Goal: Task Accomplishment & Management: Complete application form

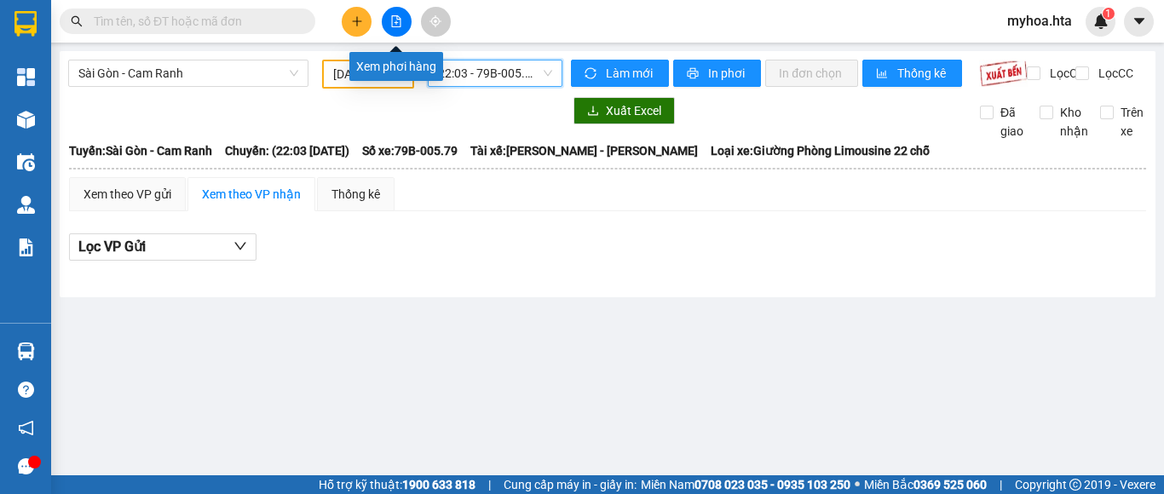
click at [394, 19] on icon "file-add" at bounding box center [396, 21] width 12 height 12
click at [394, 14] on button at bounding box center [397, 22] width 30 height 30
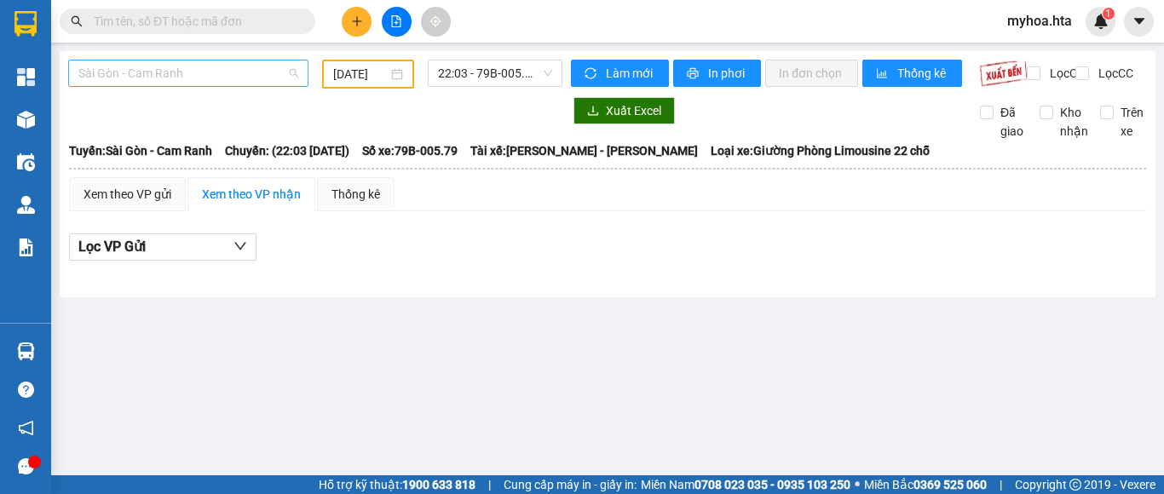
click at [240, 66] on span "Sài Gòn - Cam Ranh" at bounding box center [188, 73] width 220 height 26
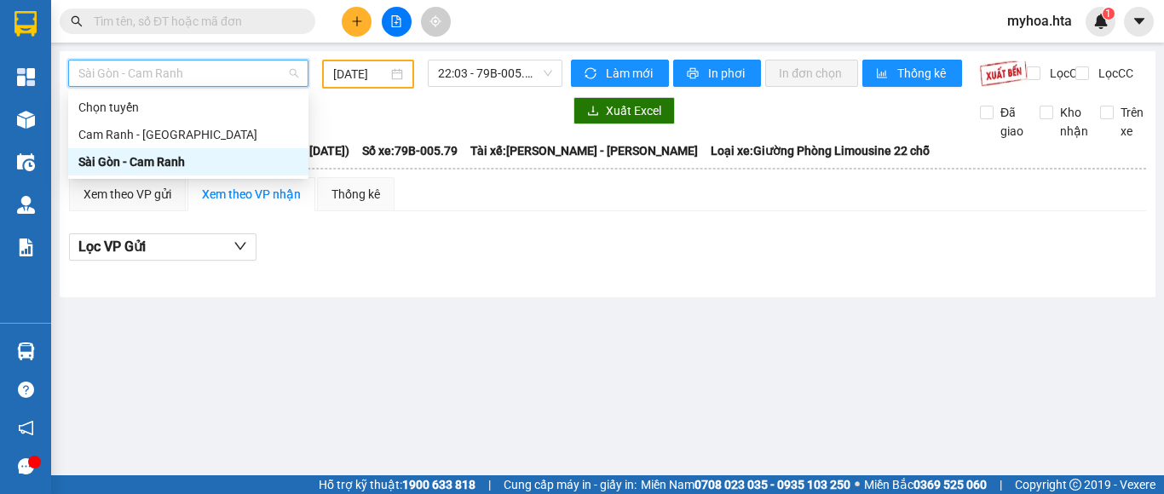
click at [338, 74] on input "[DATE]" at bounding box center [360, 74] width 55 height 19
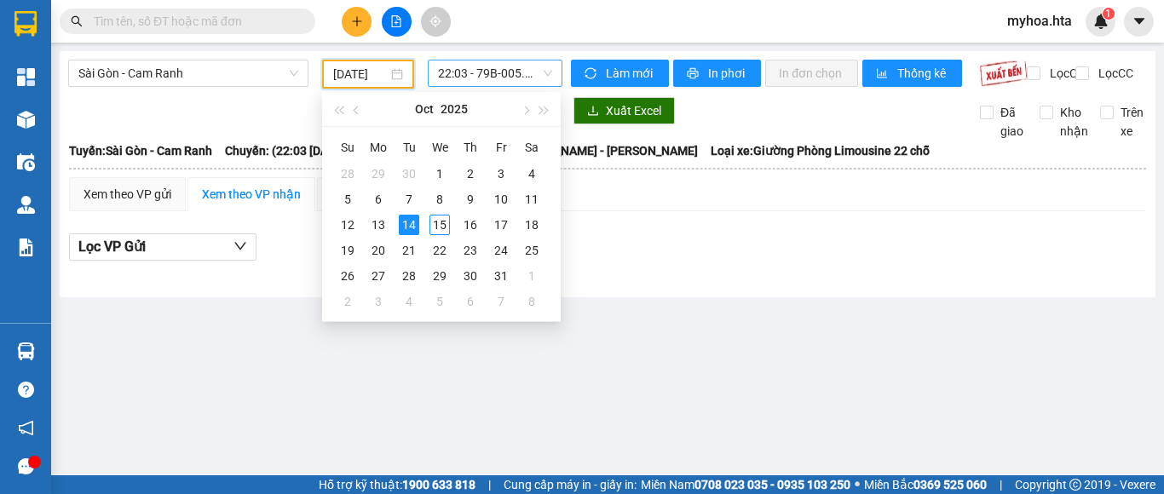
click at [495, 70] on span "22:03 - 79B-005.79" at bounding box center [495, 73] width 114 height 26
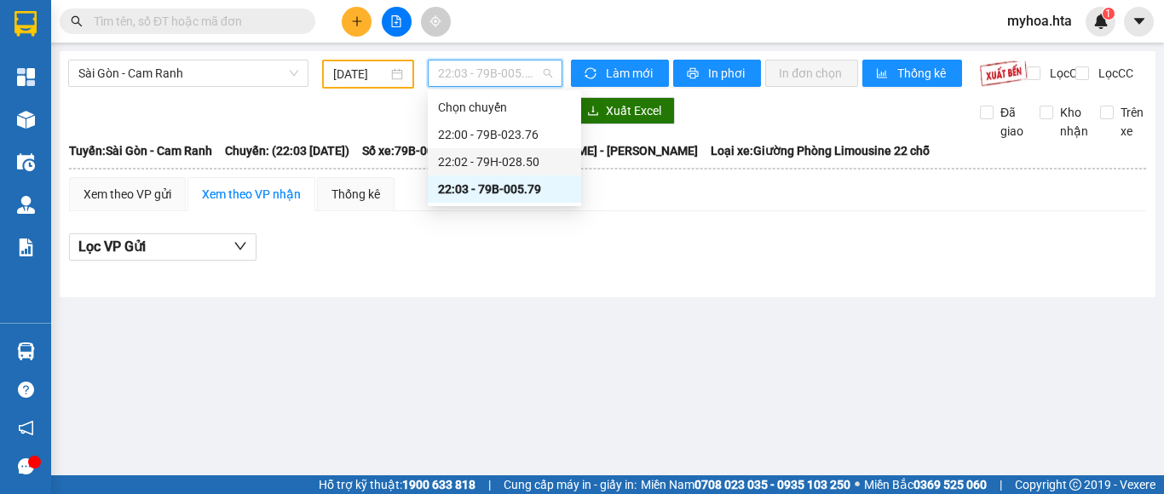
click at [495, 158] on div "22:02 - 79H-028.50" at bounding box center [504, 162] width 133 height 19
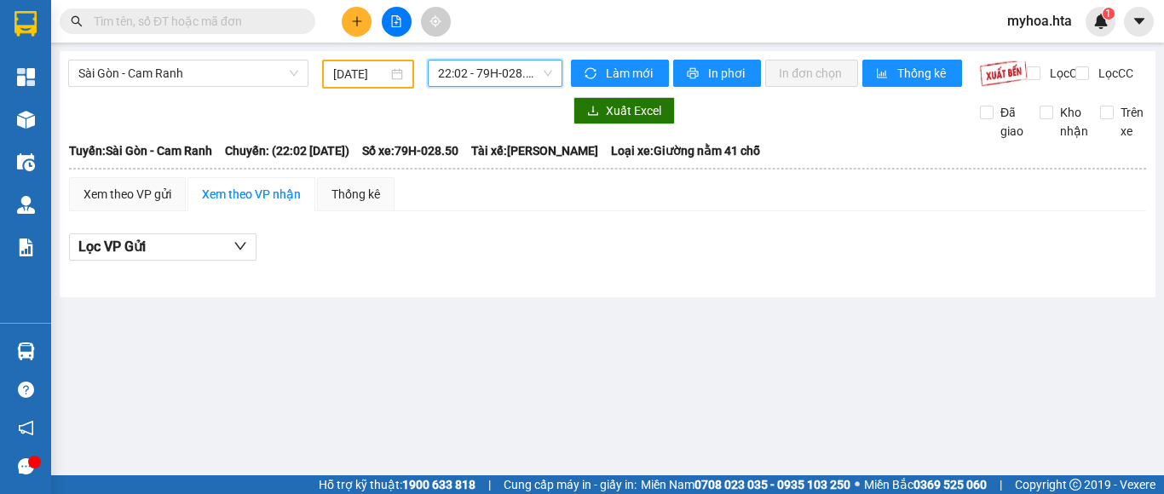
click at [513, 75] on span "22:02 - 79H-028.50" at bounding box center [495, 73] width 114 height 26
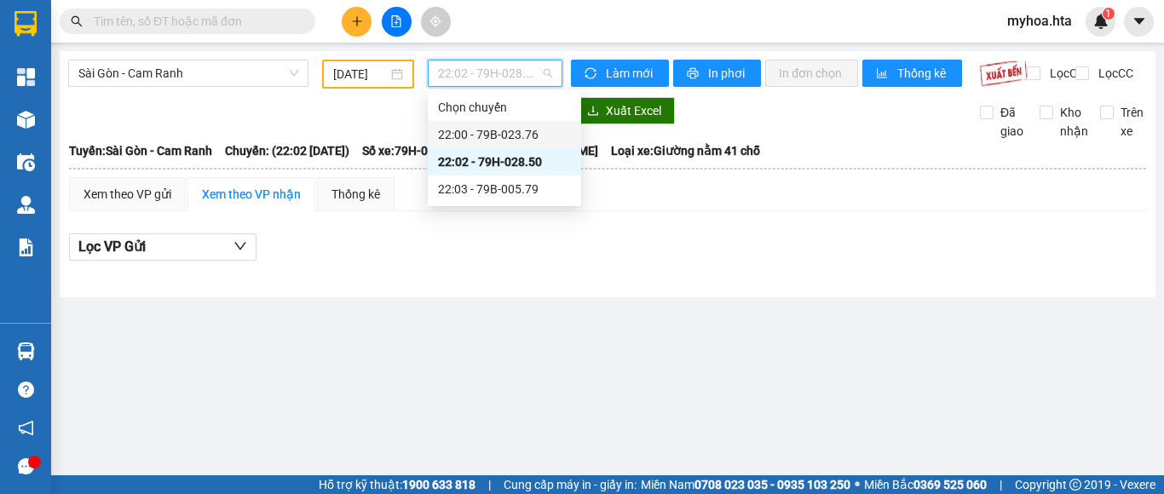
click at [515, 136] on div "22:00 - 79B-023.76" at bounding box center [504, 134] width 133 height 19
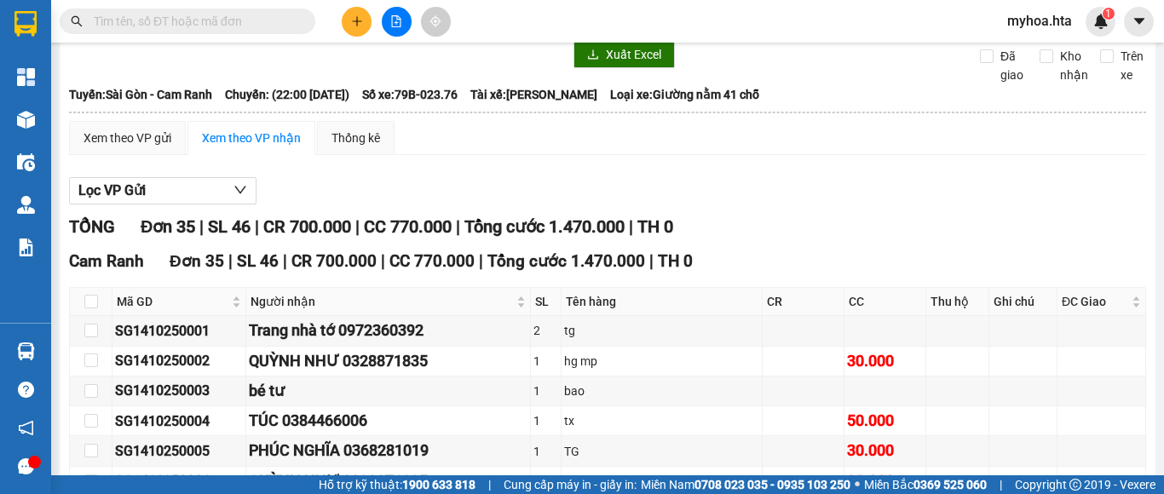
scroll to position [85, 0]
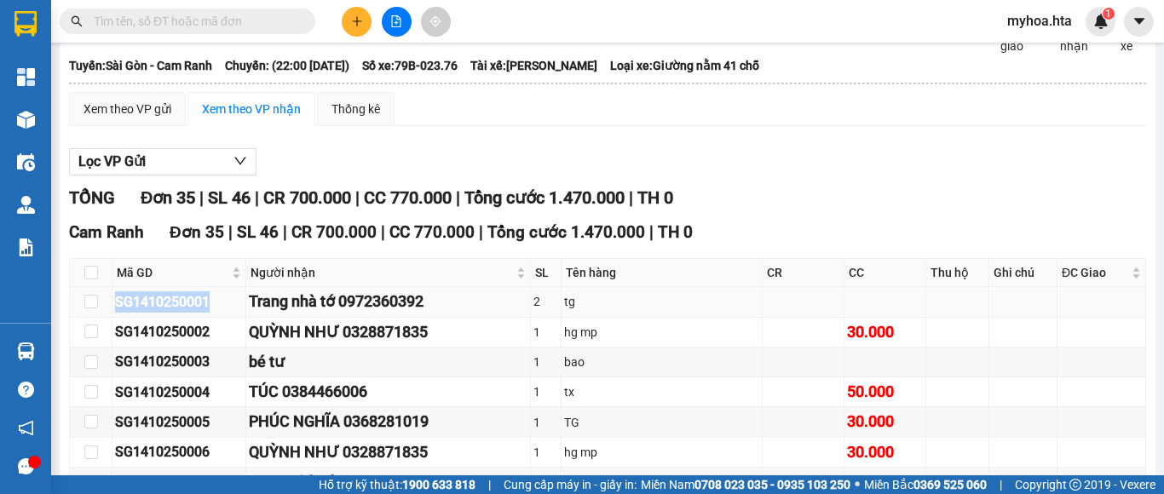
drag, startPoint x: 222, startPoint y: 315, endPoint x: 110, endPoint y: 305, distance: 112.1
click at [101, 310] on tr "SG1410250001 Trang nhà tớ 0972360392 2 tg" at bounding box center [608, 302] width 1076 height 30
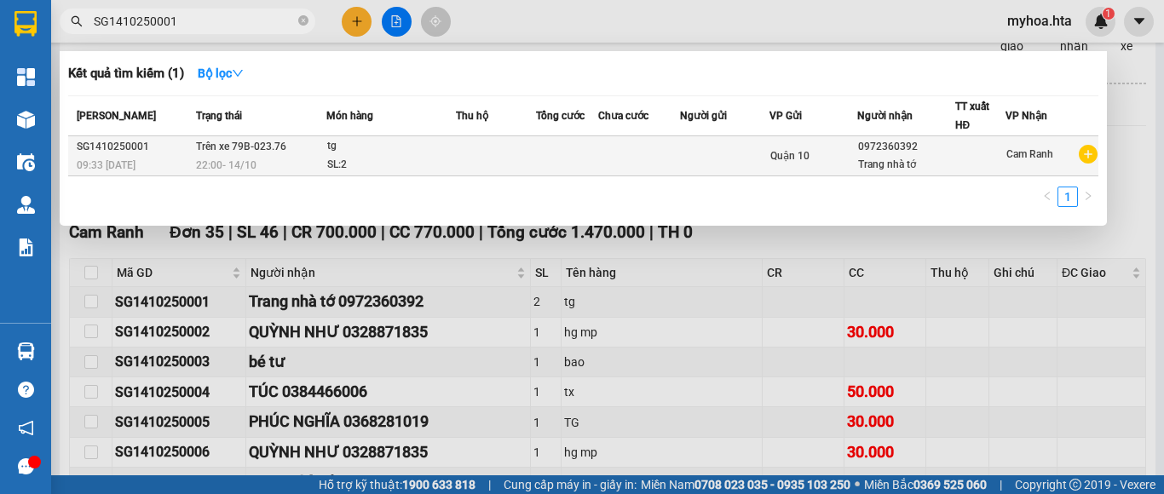
type input "SG1410250001"
click at [704, 150] on td at bounding box center [724, 156] width 89 height 40
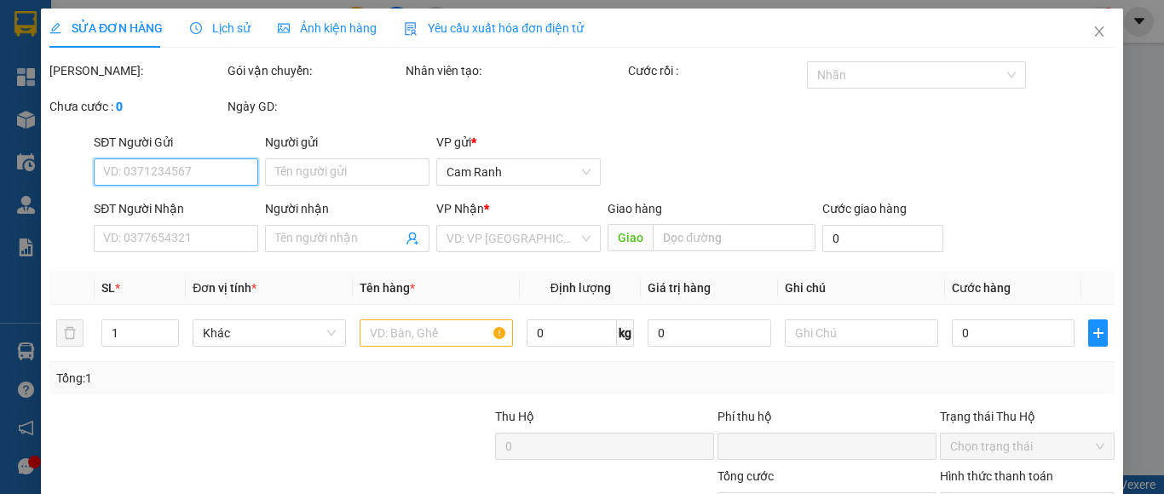
type input "0972360392"
type input "Trang nhà tớ"
type input "0"
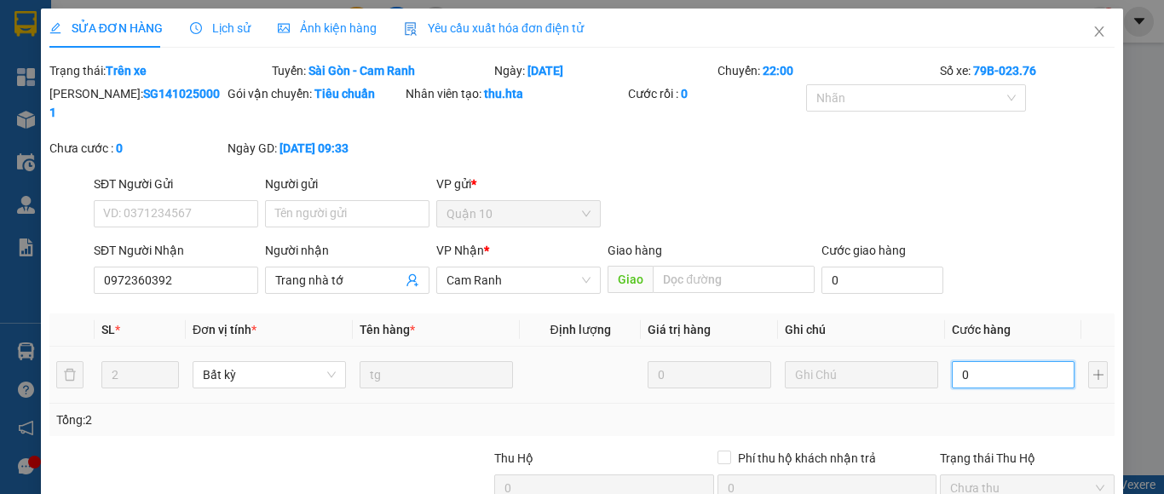
click at [1028, 361] on input "0" at bounding box center [1013, 374] width 123 height 27
type input "1"
type input "18"
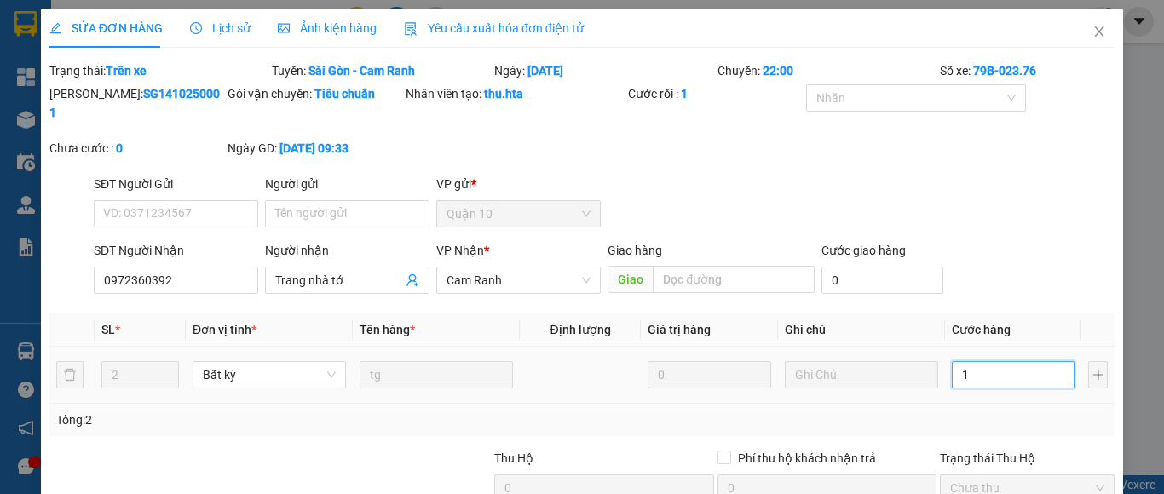
type input "18"
type input "180"
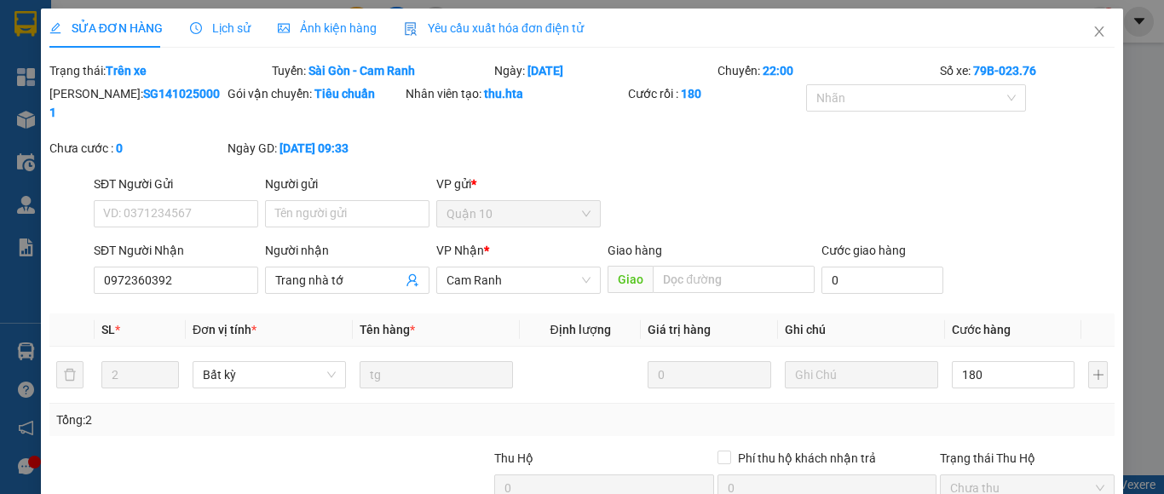
type input "180.000"
click at [1068, 411] on div "Tổng: 2" at bounding box center [581, 420] width 1051 height 19
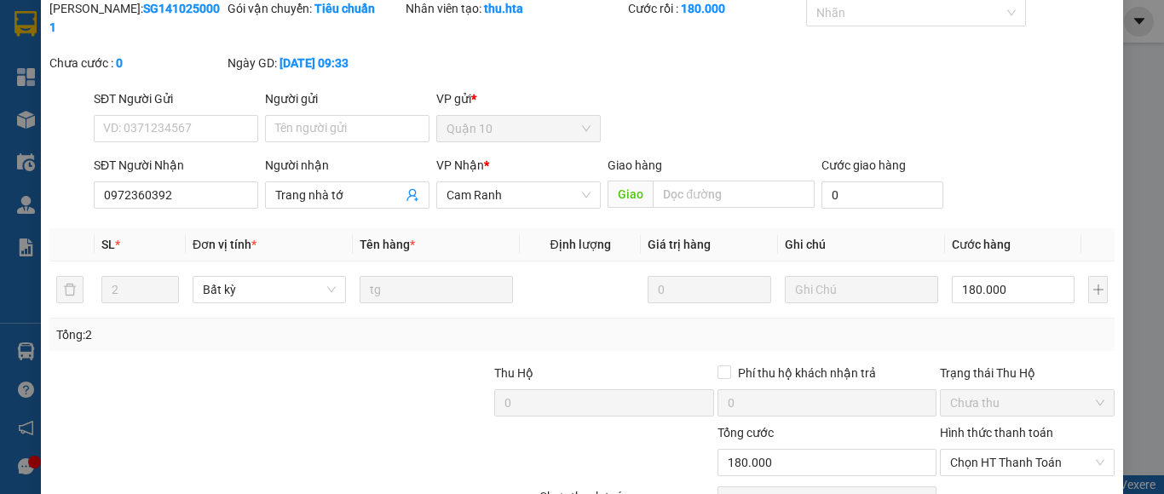
scroll to position [163, 0]
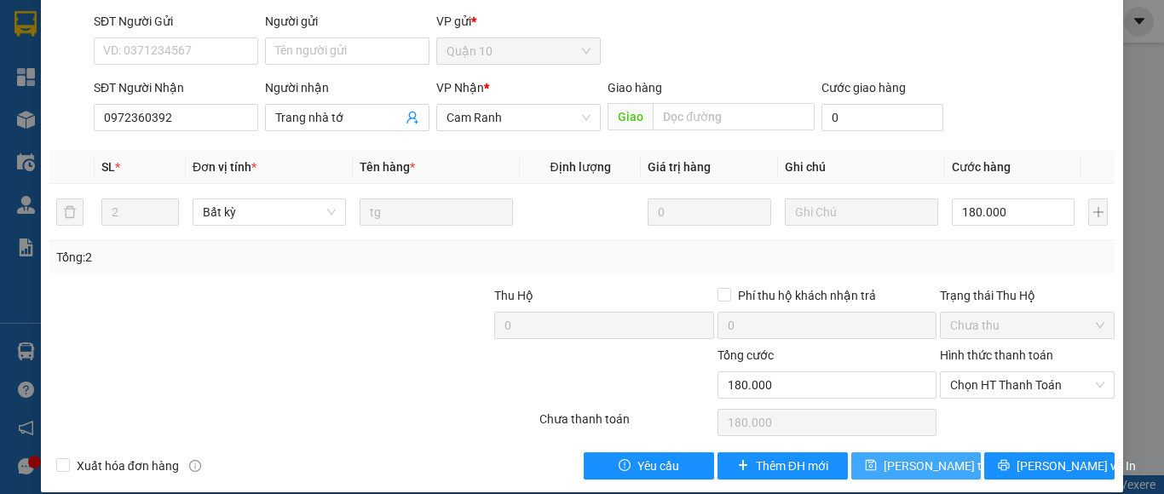
click at [928, 457] on span "[PERSON_NAME] thay đổi" at bounding box center [951, 466] width 136 height 19
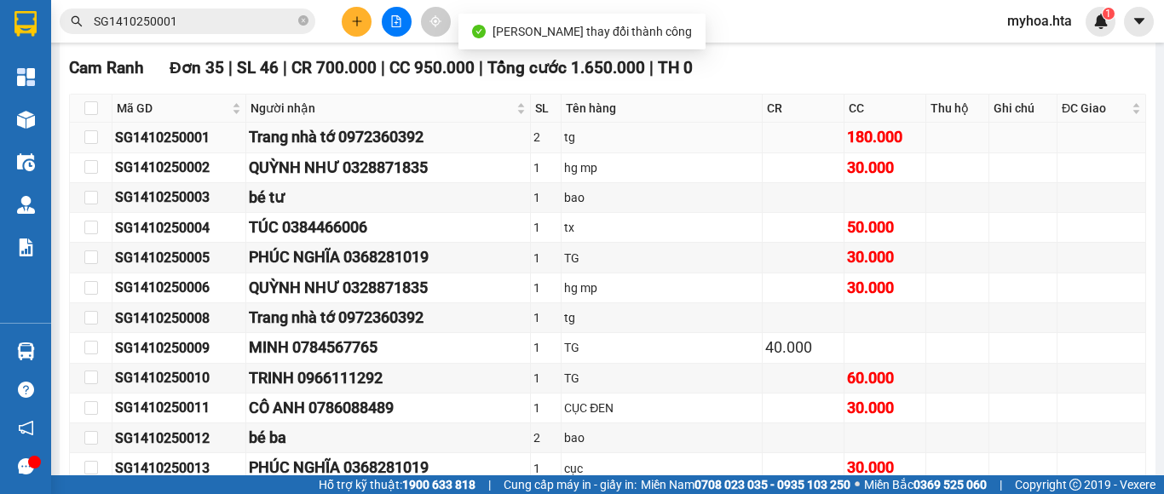
scroll to position [256, 0]
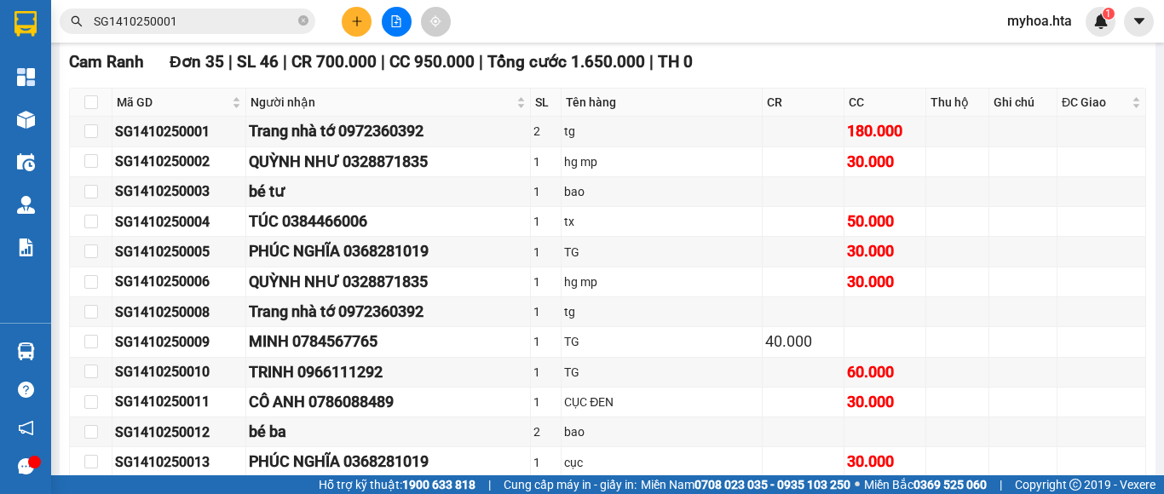
click at [303, 24] on icon "close-circle" at bounding box center [303, 20] width 10 height 10
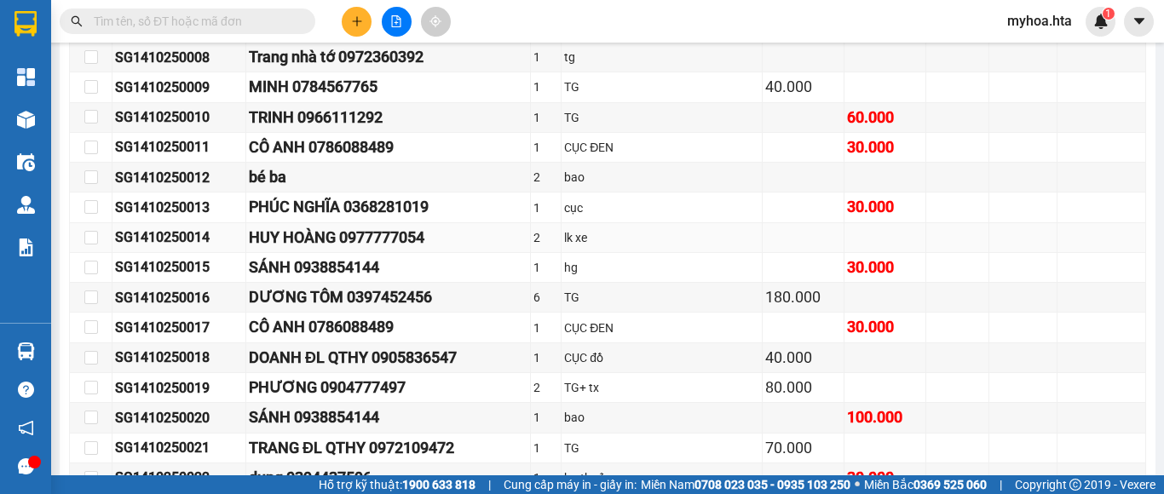
scroll to position [511, 0]
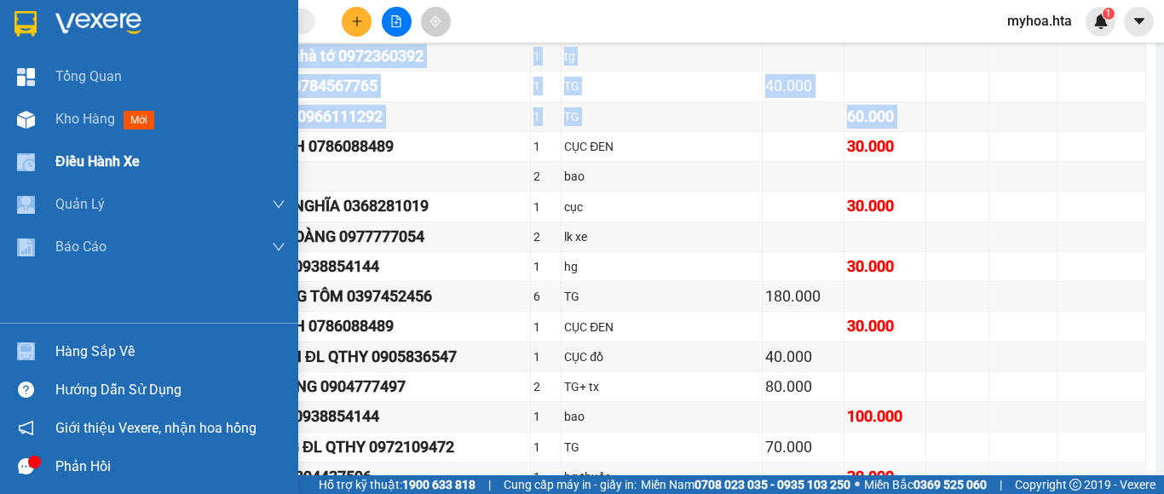
drag, startPoint x: 227, startPoint y: 159, endPoint x: 49, endPoint y: 151, distance: 178.3
click at [49, 151] on section "Kết quả tìm kiếm ( 1 ) Bộ lọc Mã ĐH Trạng thái Món hàng Thu hộ Tổng cước Chưa c…" at bounding box center [582, 247] width 1164 height 494
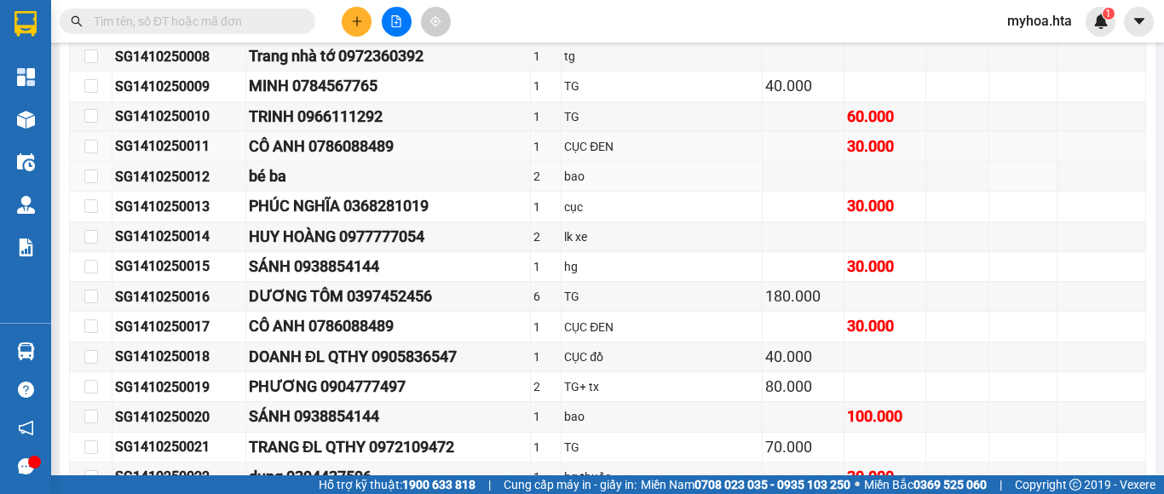
click at [393, 162] on td "CÔ ANH 0786088489" at bounding box center [388, 147] width 285 height 30
drag, startPoint x: 226, startPoint y: 158, endPoint x: 91, endPoint y: 157, distance: 134.6
click at [91, 157] on tr "SG1410250011 CÔ ANH 0786088489 1 CỤC ĐEN 30.000" at bounding box center [608, 147] width 1076 height 30
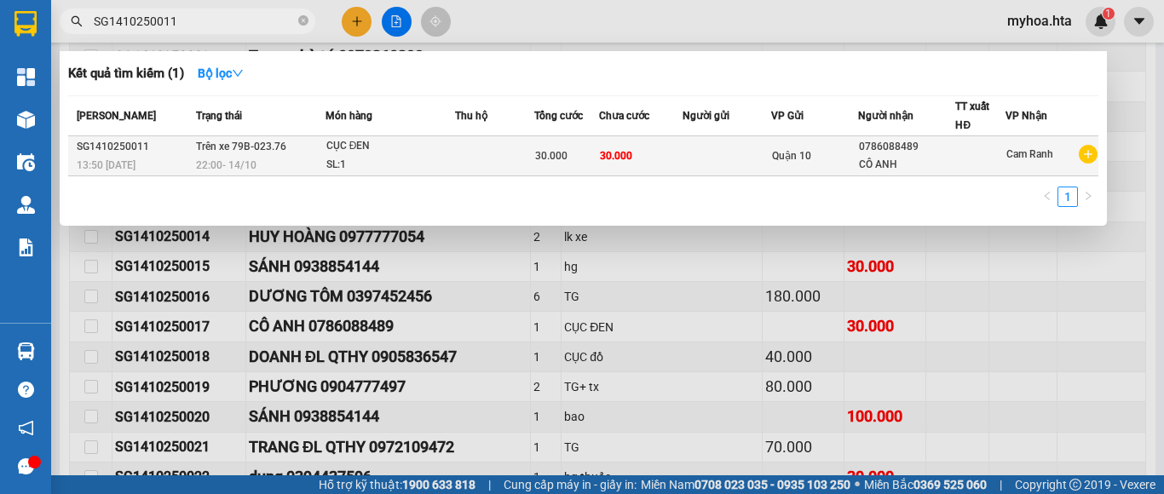
type input "SG1410250011"
click at [912, 167] on div "CÔ ANH" at bounding box center [906, 165] width 95 height 18
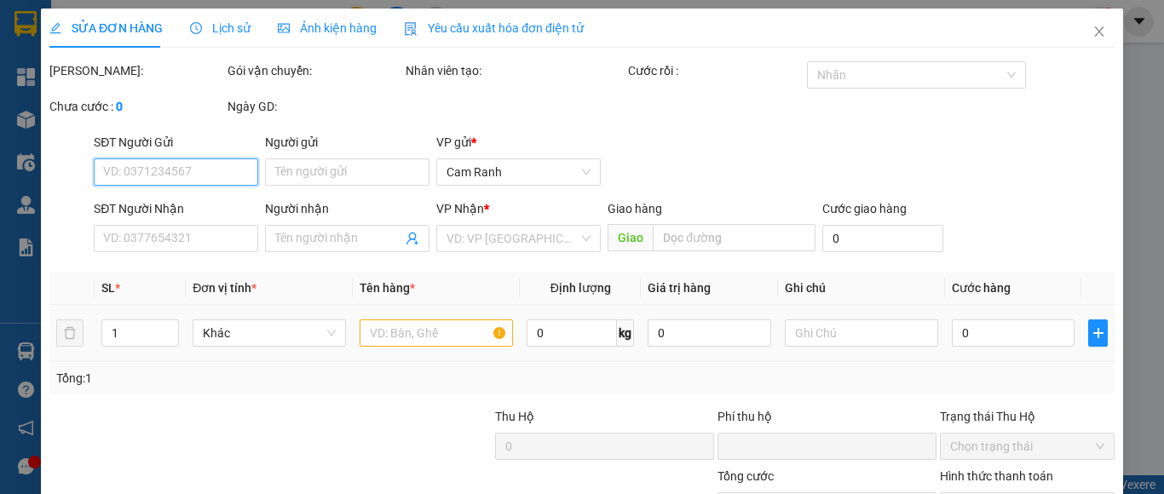
type input "0786088489"
type input "CÔ ANH"
type input "0"
type input "30.000"
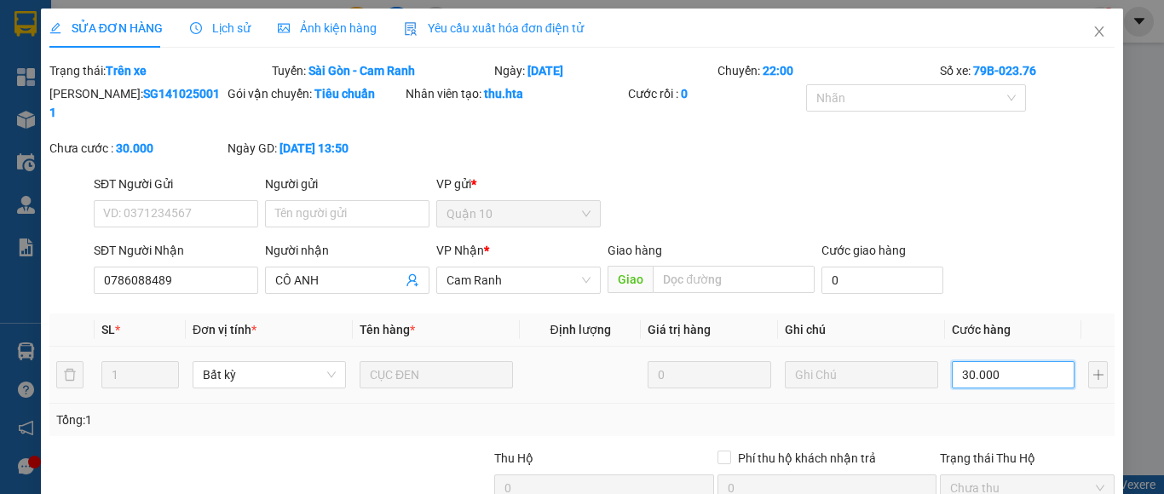
click at [1016, 361] on input "30.000" at bounding box center [1013, 374] width 123 height 27
type input "2"
type input "20"
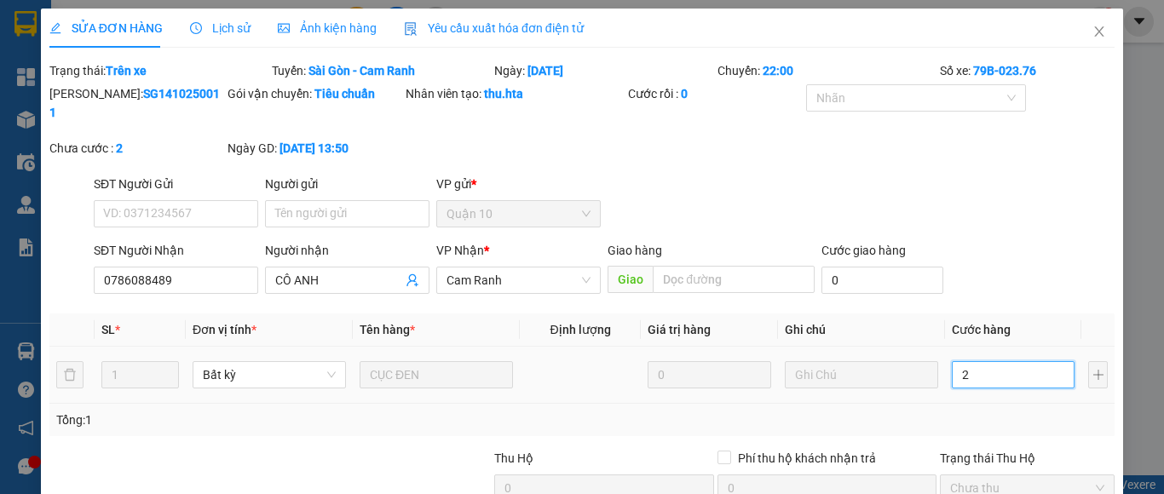
type input "20"
type input "20.000"
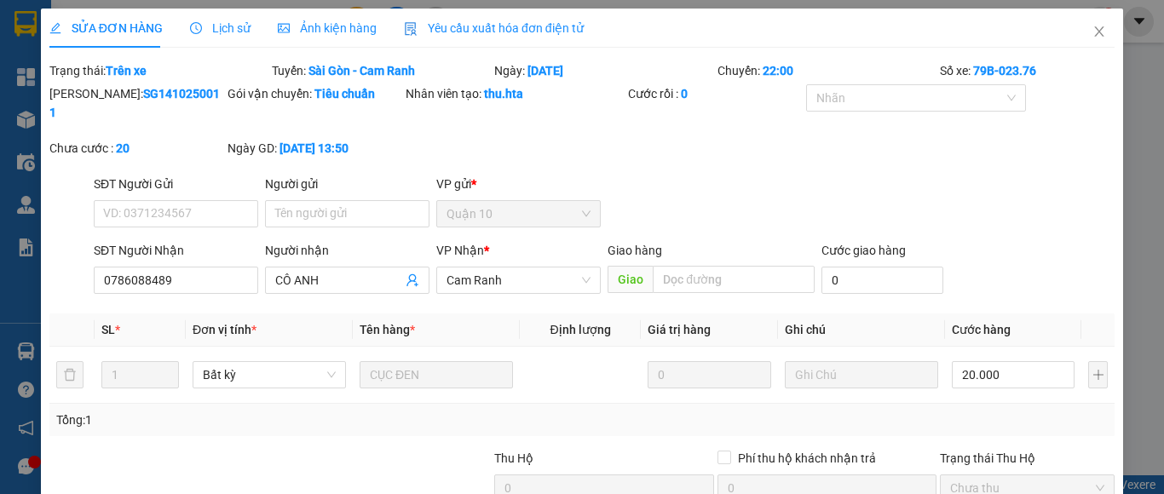
click at [1026, 411] on div "Tổng: 1" at bounding box center [581, 420] width 1051 height 19
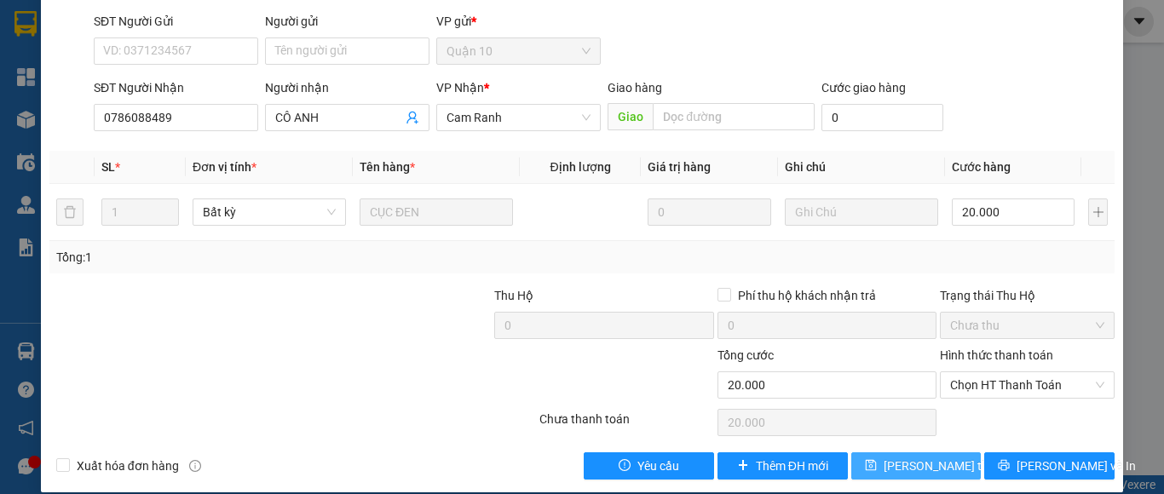
click at [921, 457] on span "[PERSON_NAME] thay đổi" at bounding box center [951, 466] width 136 height 19
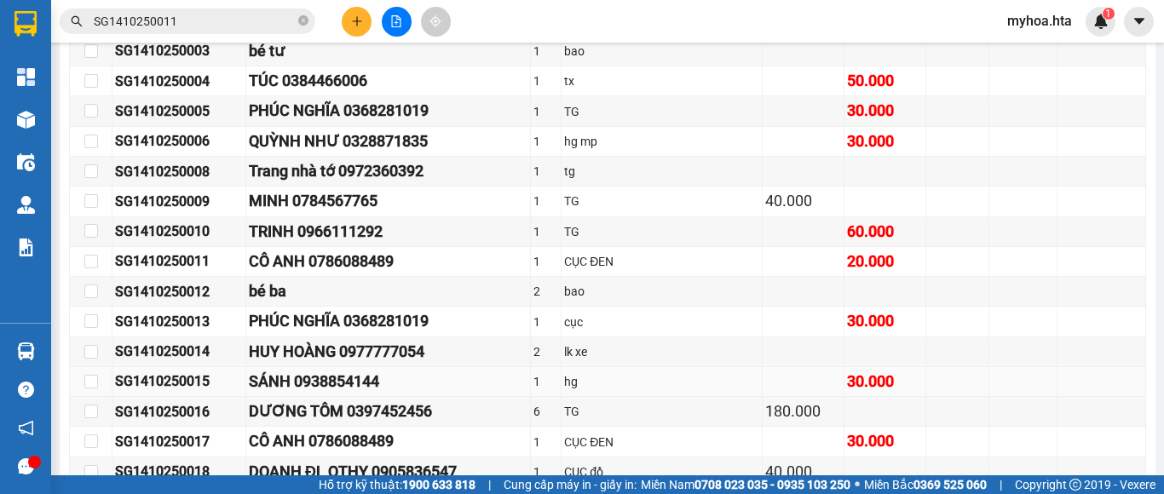
scroll to position [426, 0]
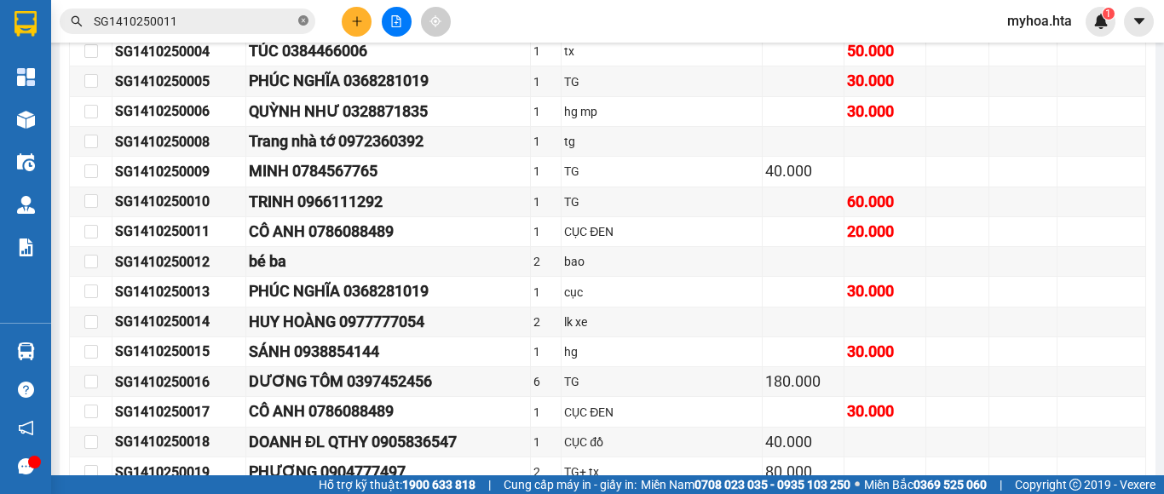
click at [298, 20] on icon "close-circle" at bounding box center [303, 20] width 10 height 10
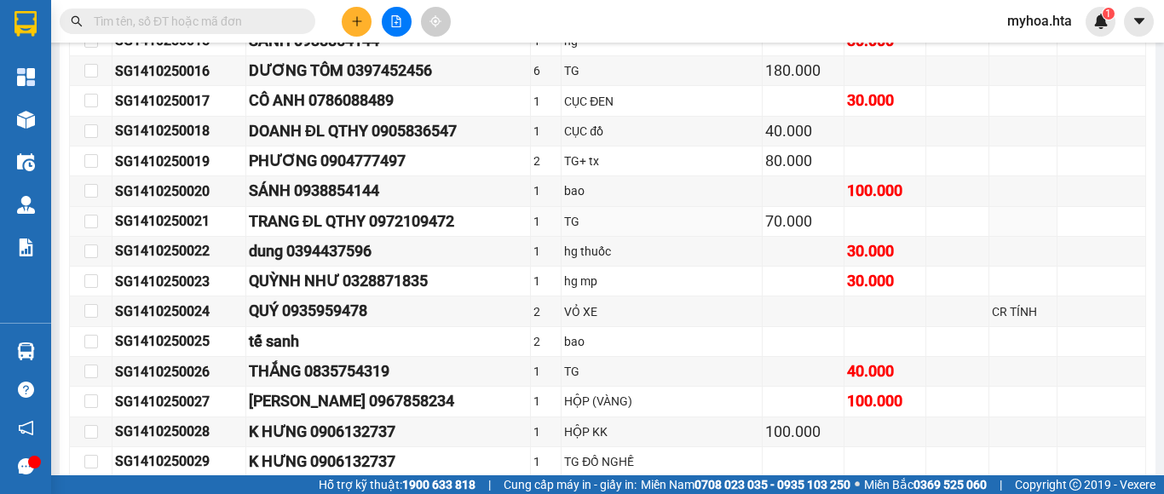
scroll to position [767, 0]
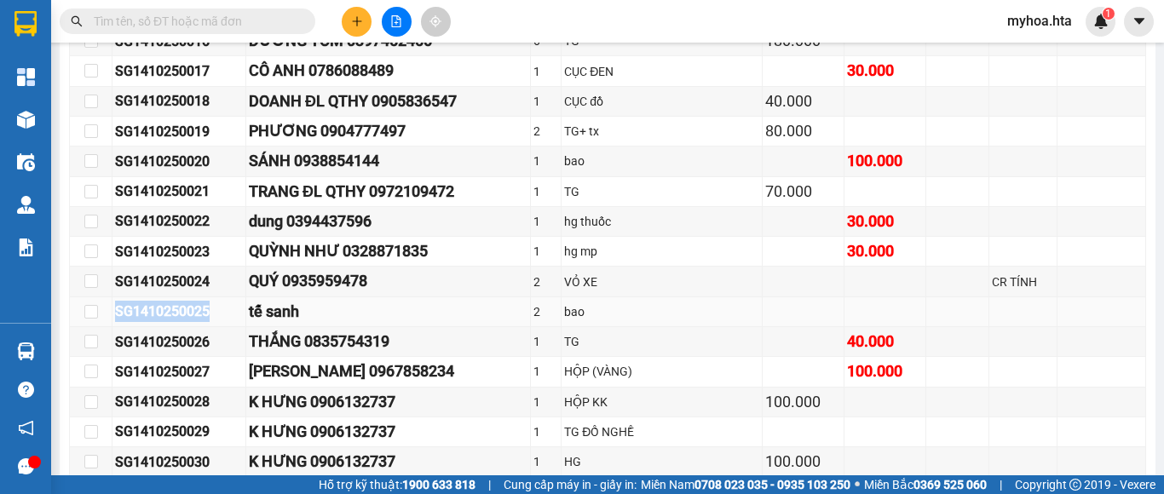
drag, startPoint x: 224, startPoint y: 326, endPoint x: 103, endPoint y: 327, distance: 121.0
click at [103, 327] on tr "SG1410250025 tế sanh 2 bao" at bounding box center [608, 312] width 1076 height 30
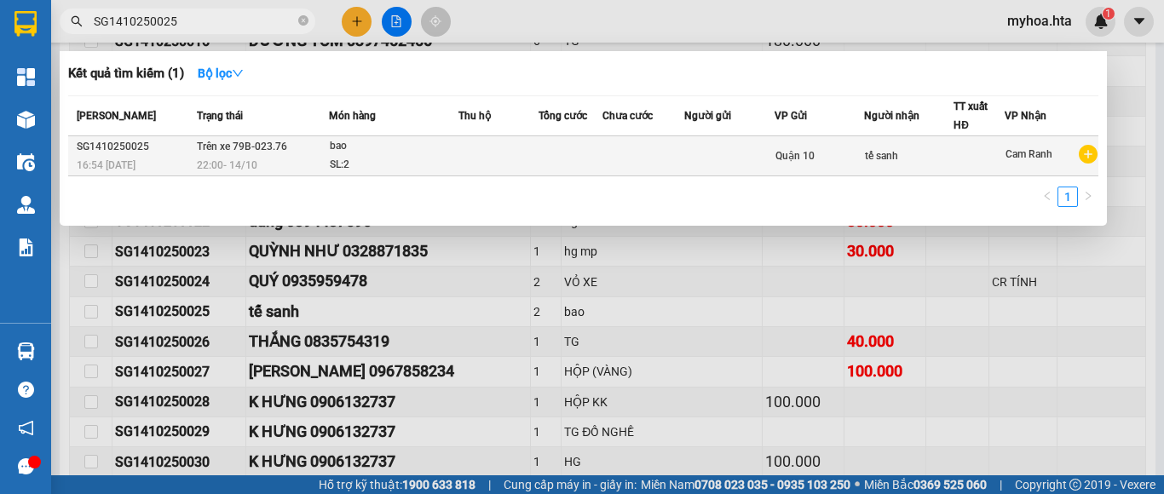
type input "SG1410250025"
click at [865, 170] on td "tế sanh" at bounding box center [909, 156] width 90 height 40
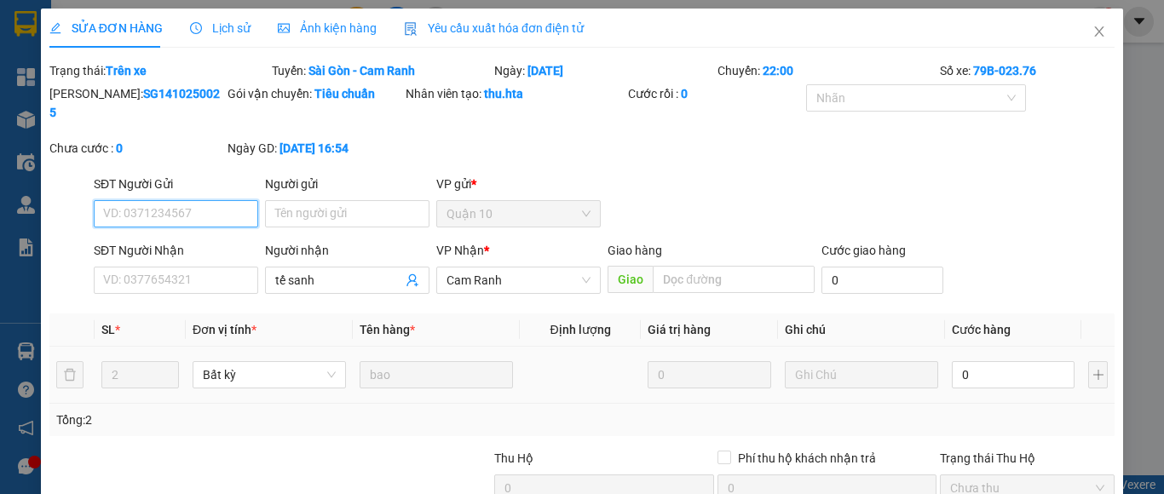
type input "tế sanh"
type input "0"
click at [1018, 361] on input "0" at bounding box center [1013, 374] width 123 height 27
type input "6"
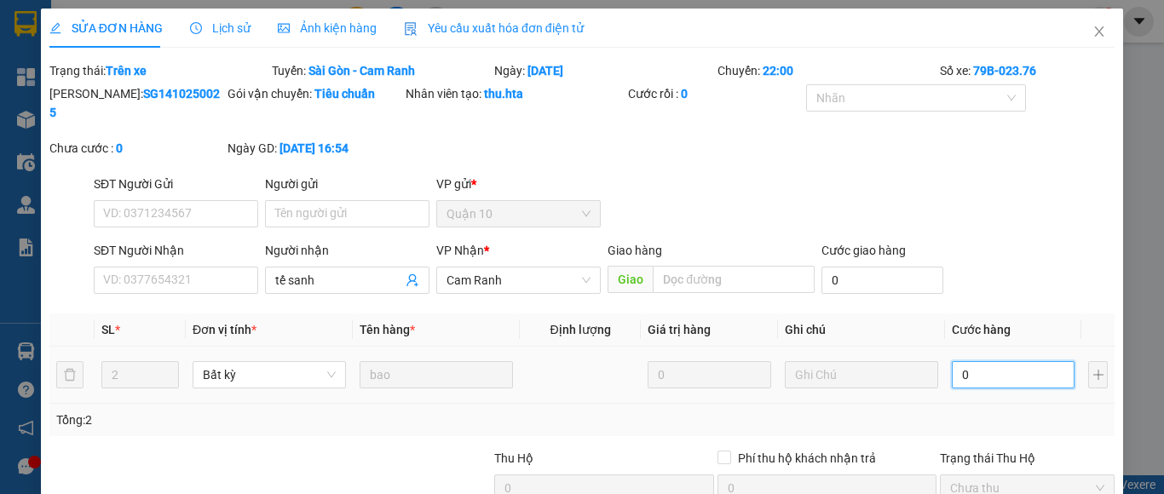
type input "6"
type input "60"
type input "60.000"
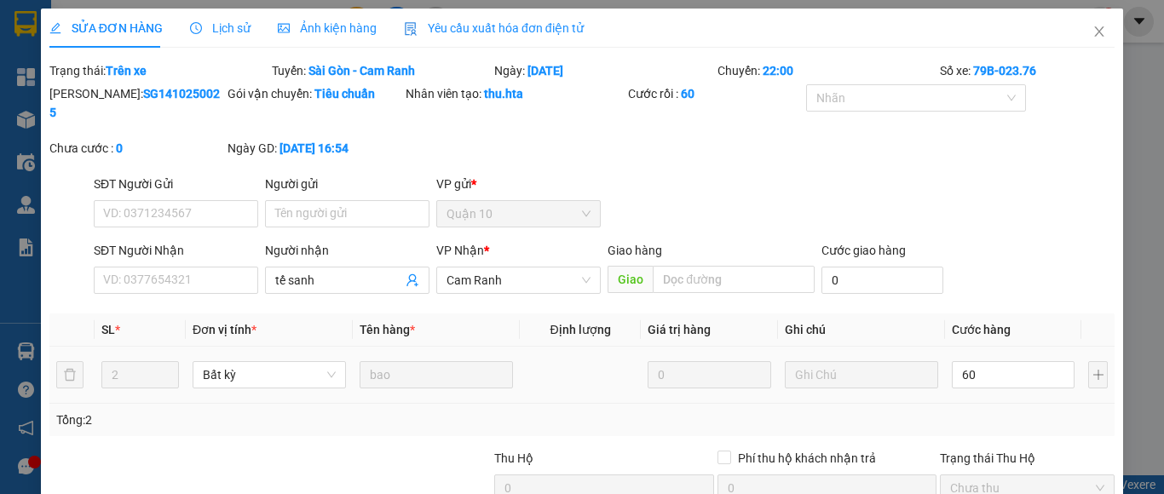
type input "60.000"
click at [1010, 378] on td "60.000" at bounding box center [1013, 375] width 136 height 57
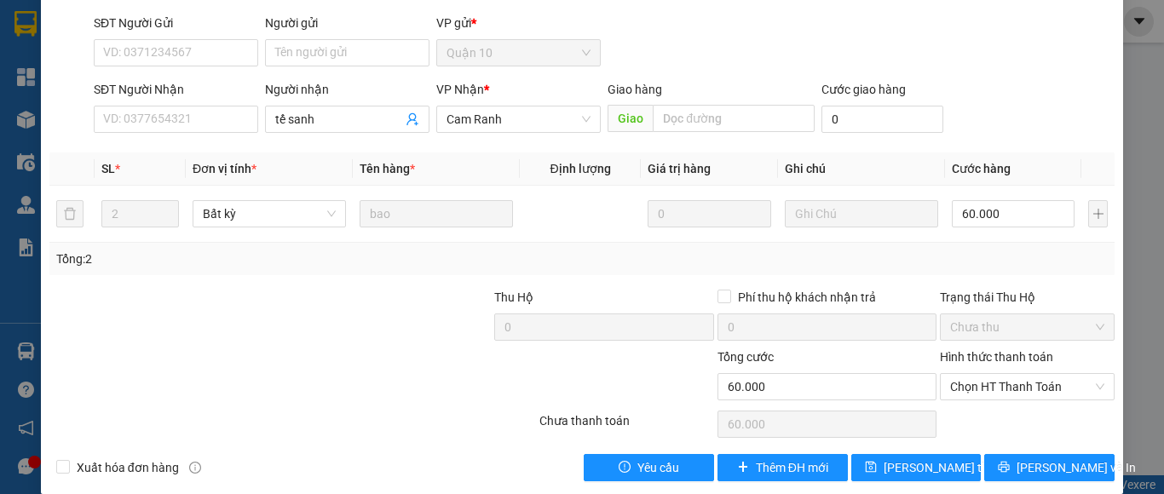
scroll to position [163, 0]
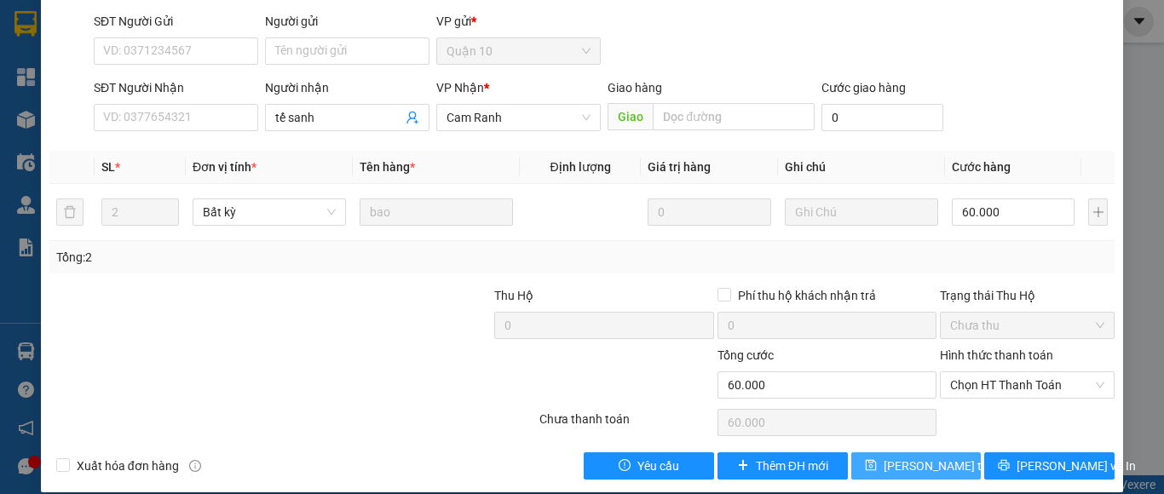
click at [931, 457] on span "[PERSON_NAME] thay đổi" at bounding box center [951, 466] width 136 height 19
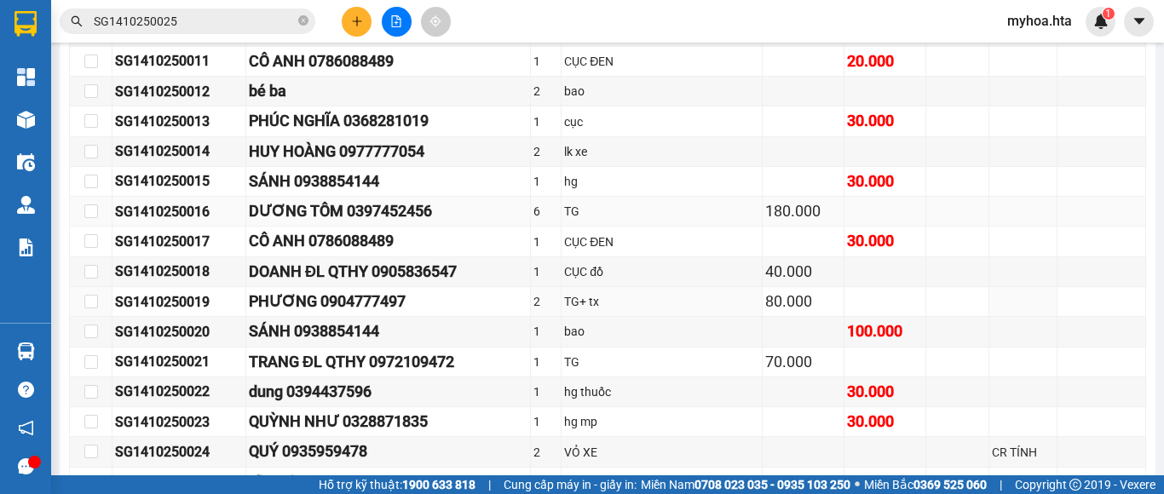
scroll to position [682, 0]
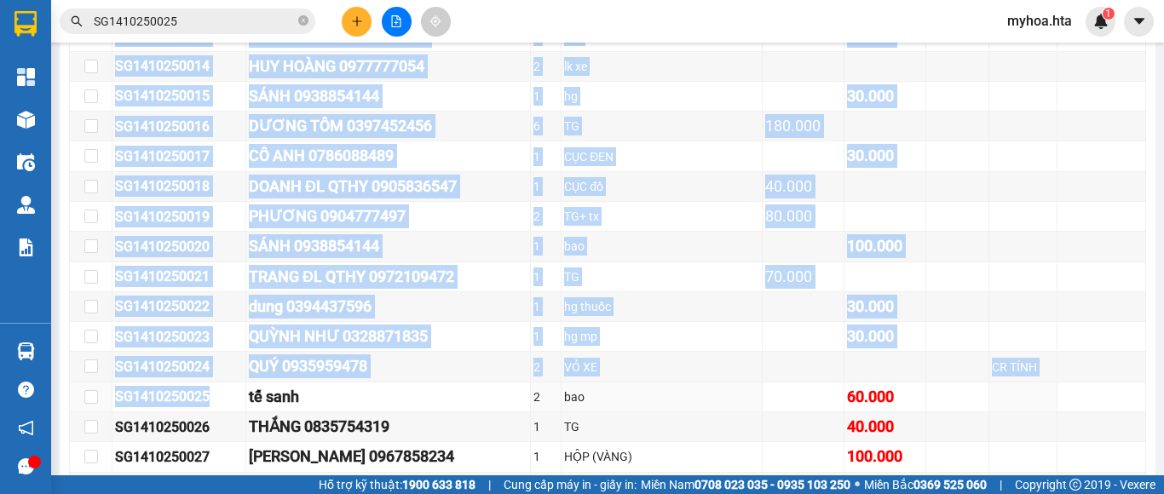
drag, startPoint x: 216, startPoint y: 408, endPoint x: 55, endPoint y: 422, distance: 161.6
click at [55, 422] on main "[GEOGRAPHIC_DATA] - Cam Ranh [DATE] 22:00 - 79B-023.76 Làm mới In phơi In đơn c…" at bounding box center [582, 237] width 1164 height 475
click at [142, 407] on div "SG1410250025" at bounding box center [179, 396] width 128 height 21
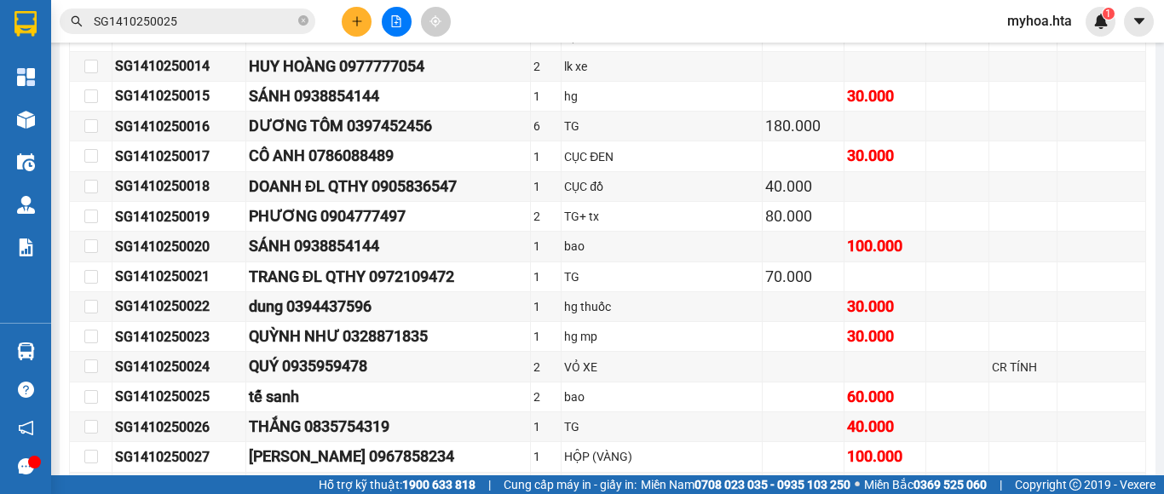
click at [218, 23] on input "SG1410250025" at bounding box center [194, 21] width 201 height 19
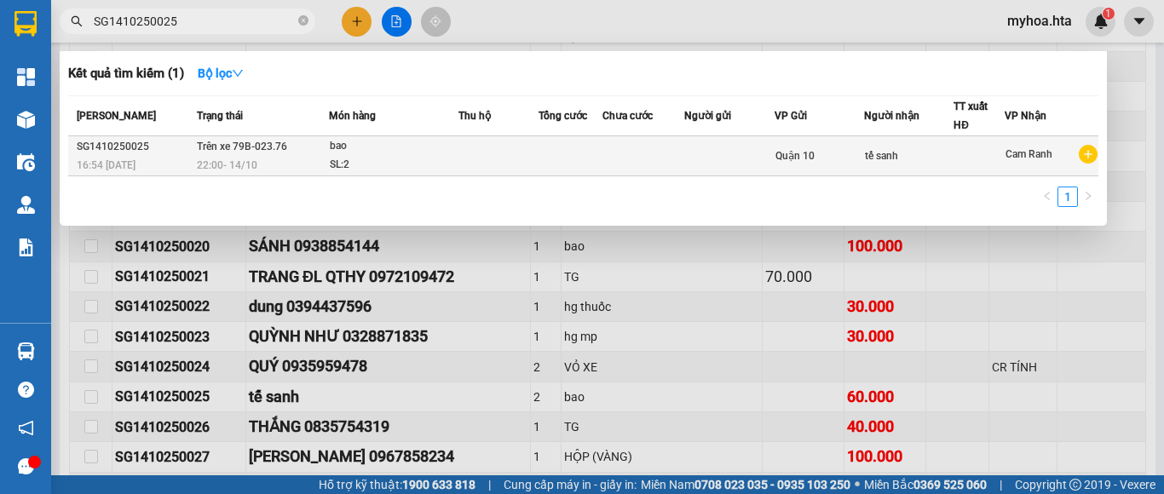
click at [508, 145] on td at bounding box center [498, 156] width 81 height 40
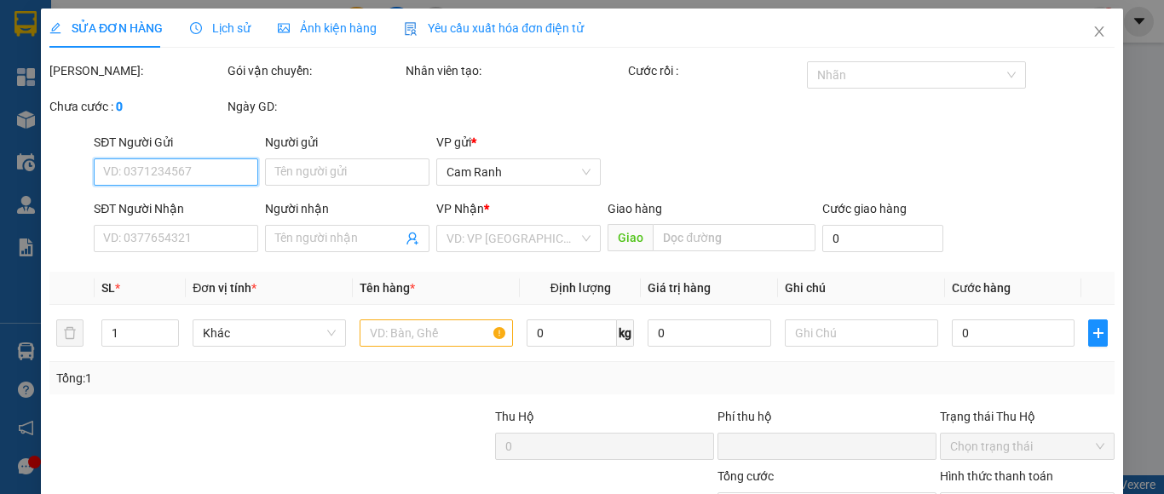
type input "tế sanh"
type input "0"
type input "60.000"
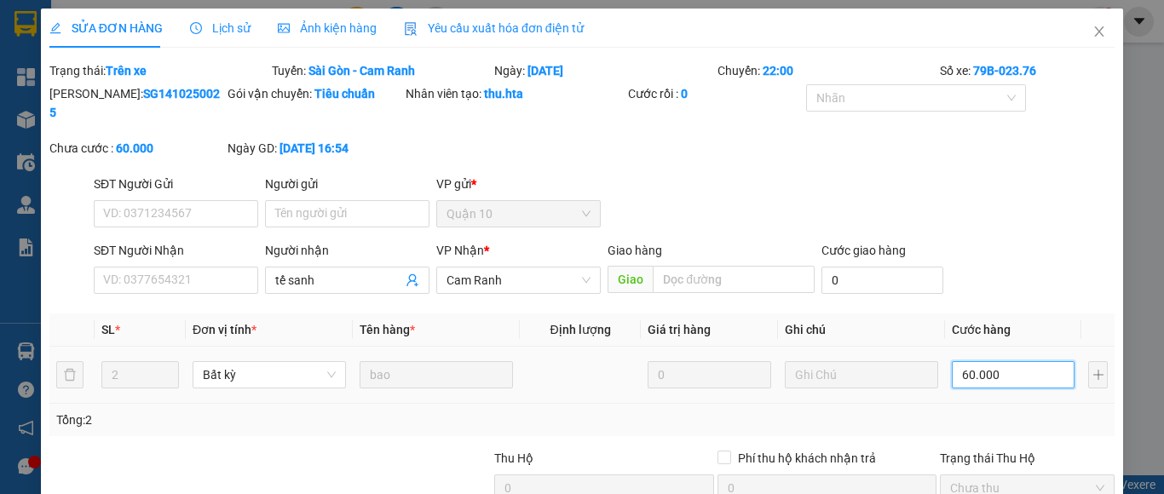
click at [995, 361] on input "60.000" at bounding box center [1013, 374] width 123 height 27
type input "1"
type input "12"
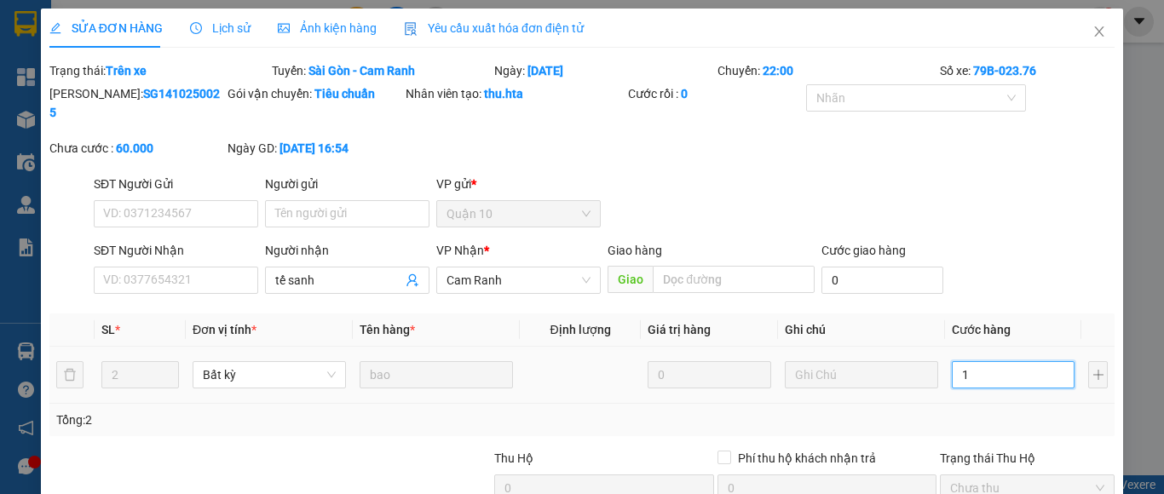
type input "12"
type input "120"
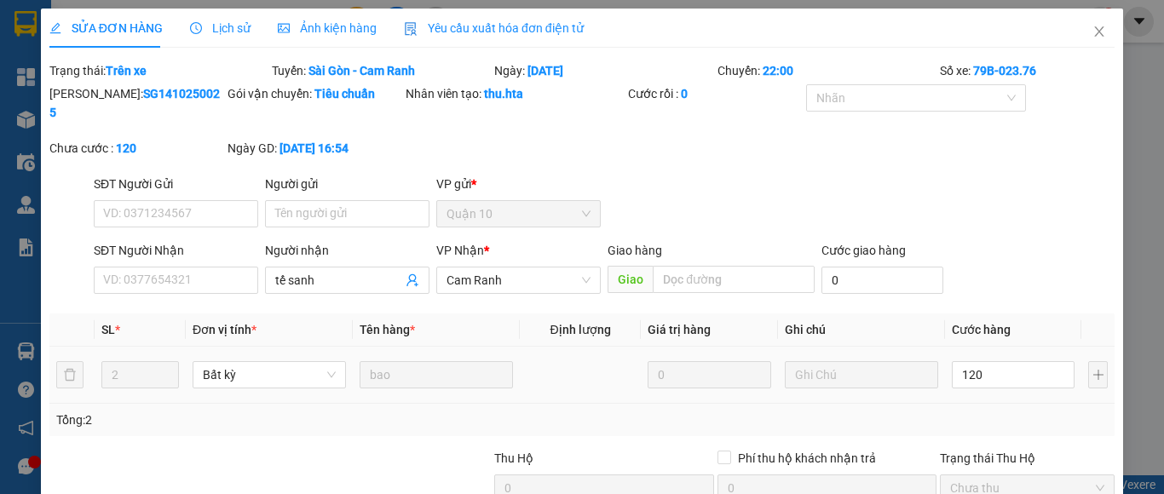
type input "120.000"
click at [963, 411] on div "Tổng: 2" at bounding box center [581, 420] width 1051 height 19
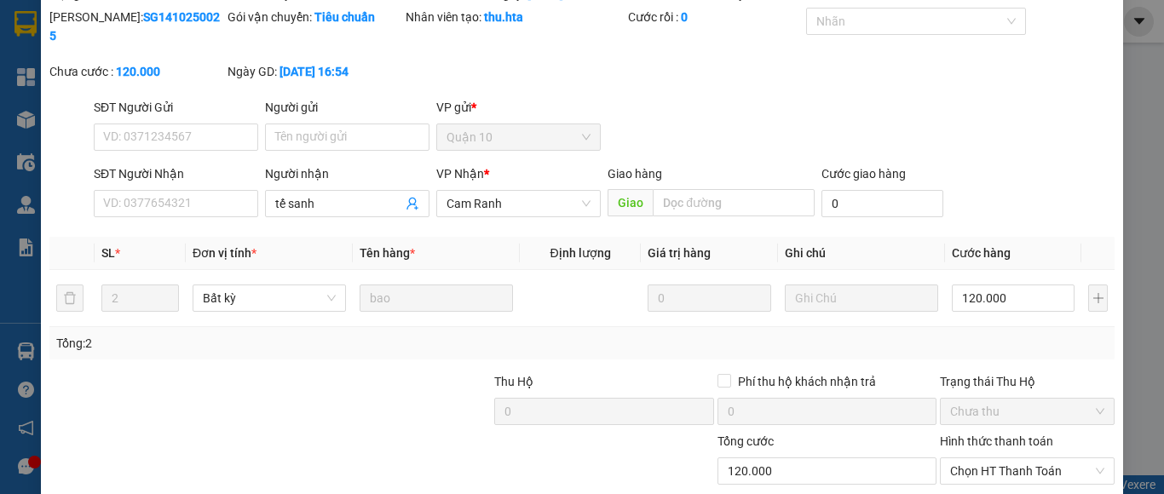
scroll to position [163, 0]
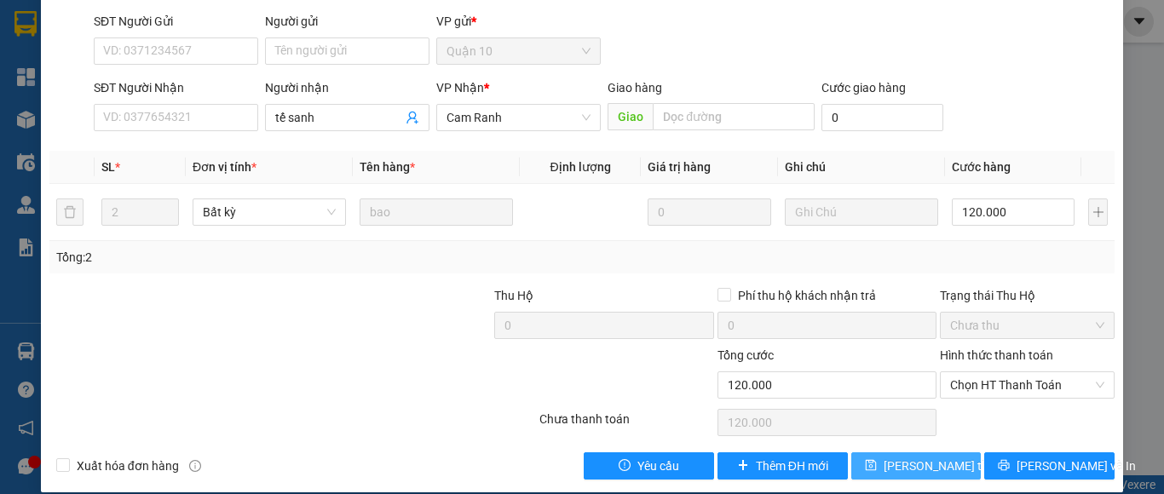
click at [933, 457] on span "[PERSON_NAME] thay đổi" at bounding box center [951, 466] width 136 height 19
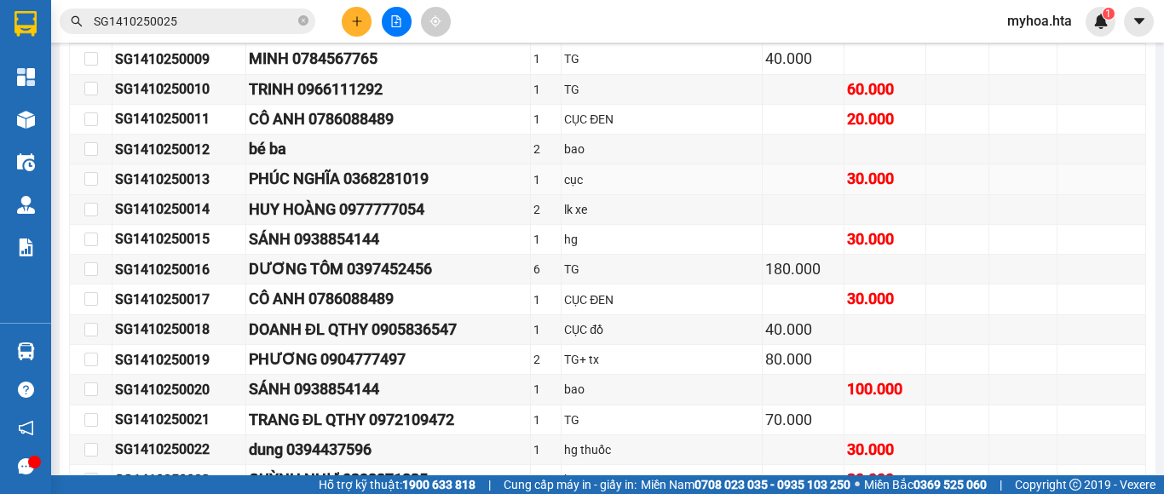
scroll to position [283, 0]
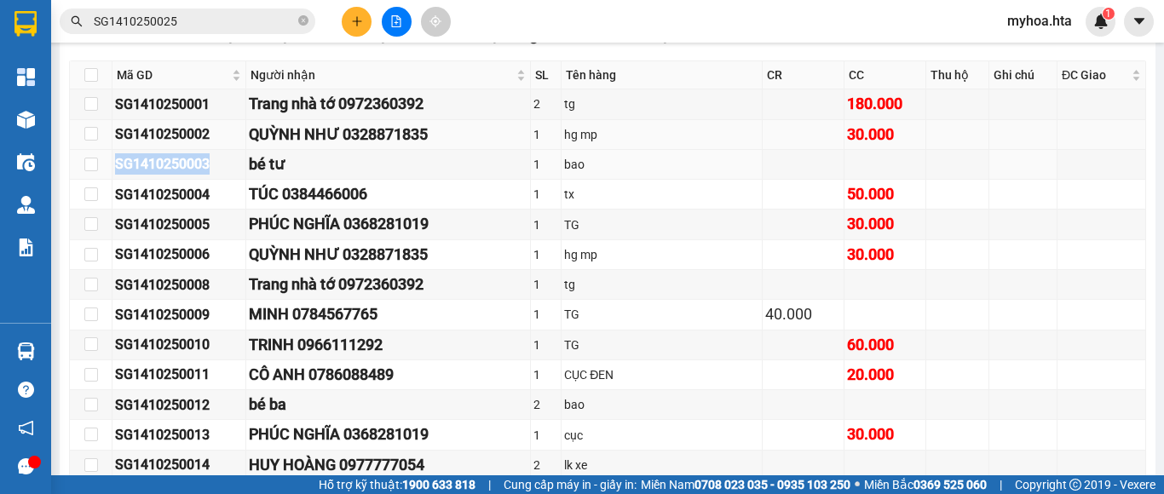
drag, startPoint x: 219, startPoint y: 181, endPoint x: 105, endPoint y: 154, distance: 117.2
click at [101, 169] on tr "SG1410250003 bé [DATE] bao" at bounding box center [608, 165] width 1076 height 30
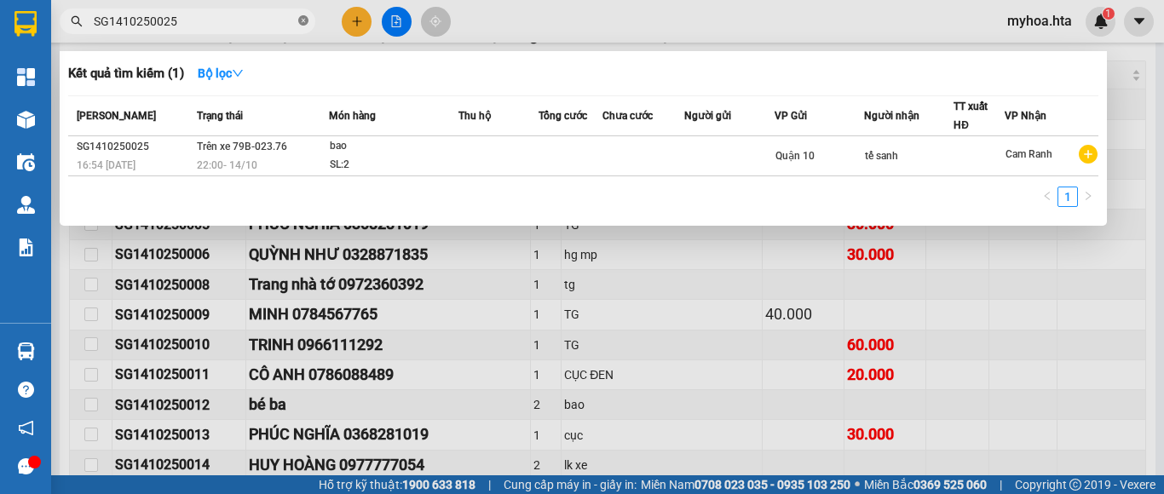
click at [302, 22] on icon "close-circle" at bounding box center [303, 20] width 10 height 10
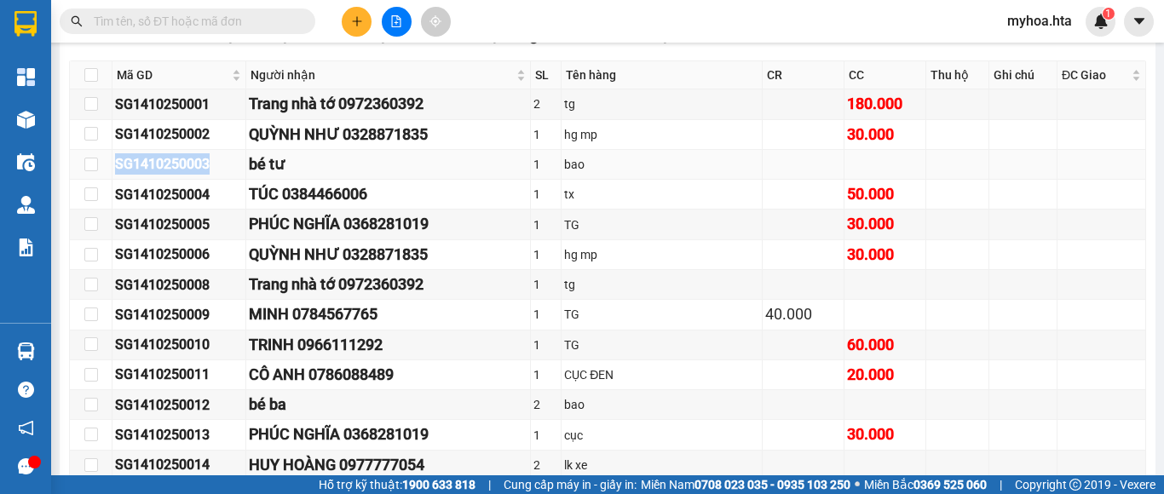
drag, startPoint x: 222, startPoint y: 178, endPoint x: 118, endPoint y: 171, distance: 104.2
click at [118, 171] on div "SG1410250003" at bounding box center [179, 163] width 128 height 21
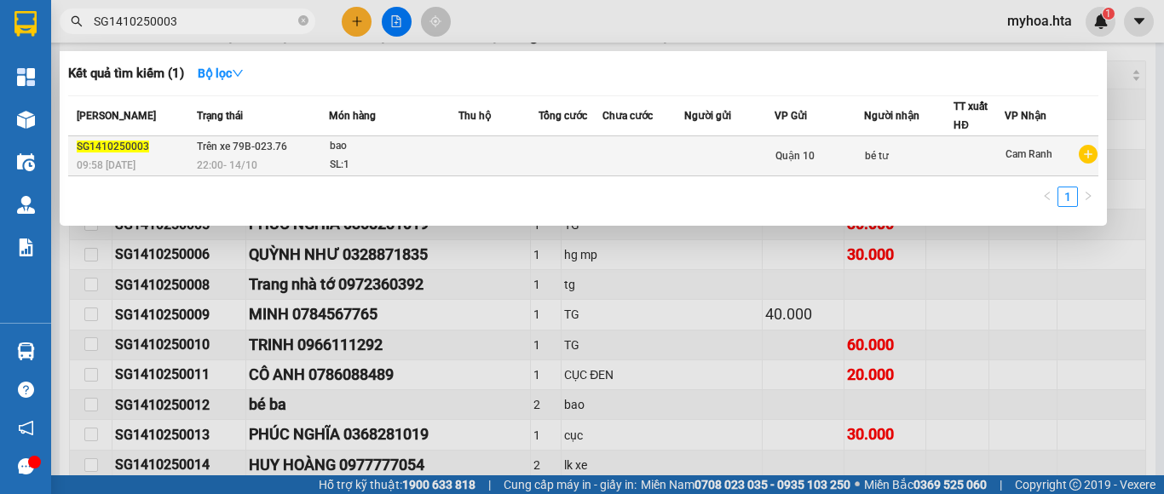
type input "SG1410250003"
click at [855, 162] on div "Quận 10" at bounding box center [819, 156] width 88 height 19
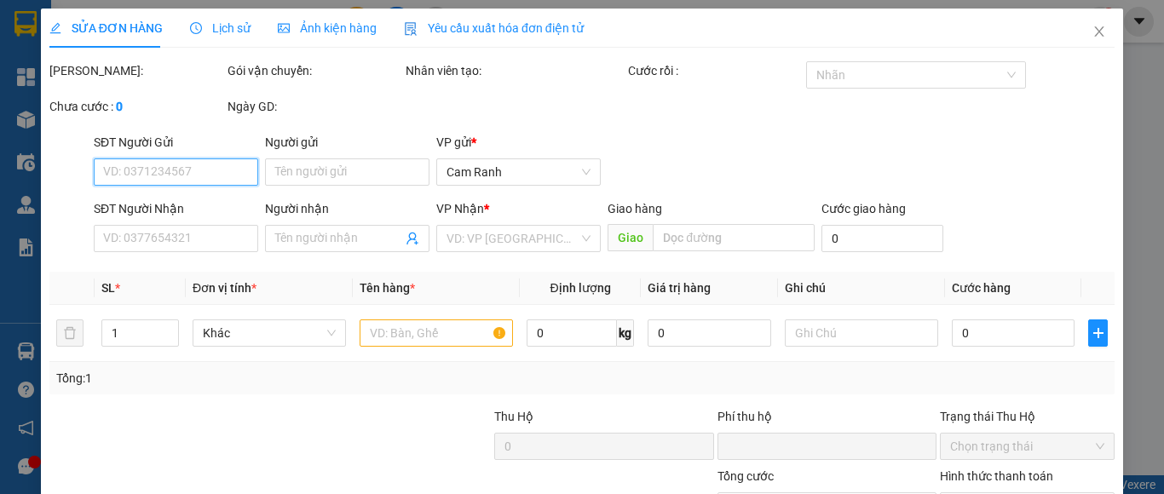
type input "bé tư"
type input "0"
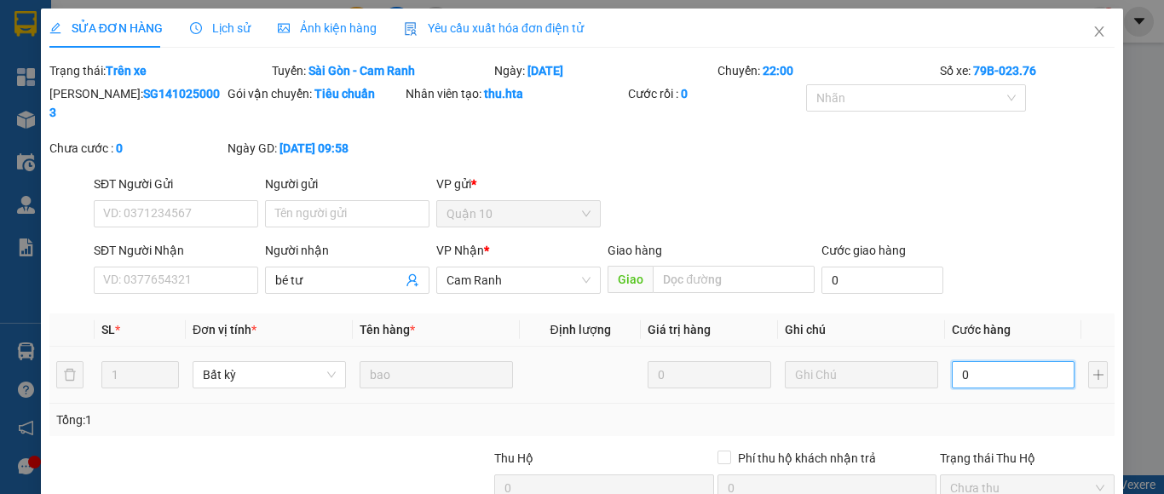
click at [1022, 361] on input "0" at bounding box center [1013, 374] width 123 height 27
type input "6"
type input "60"
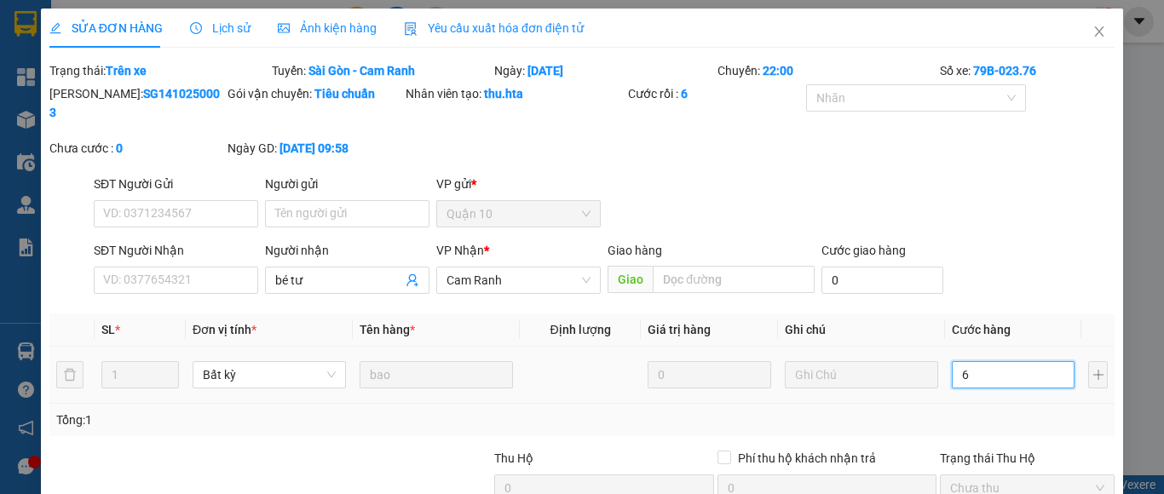
type input "60"
type input "60.000"
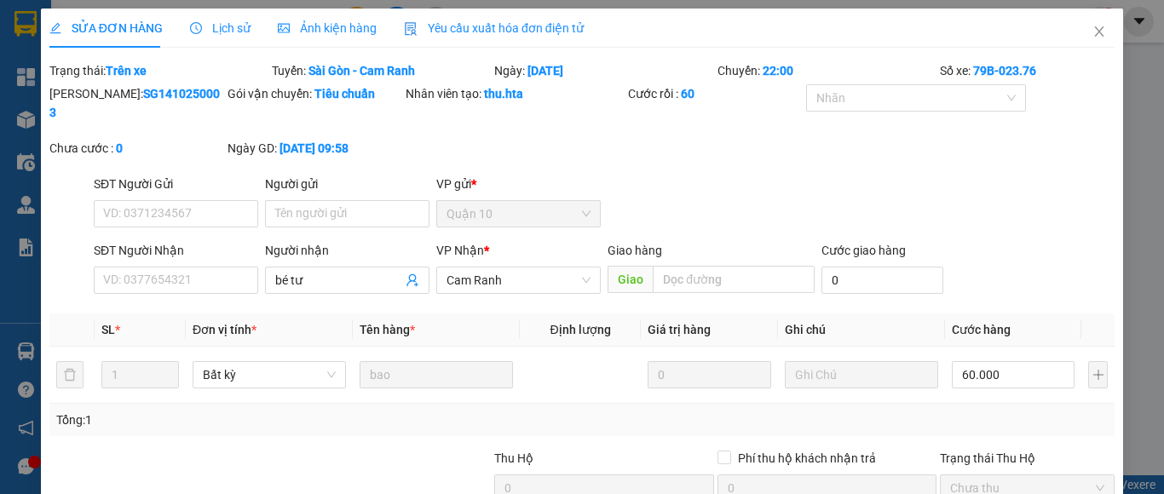
click at [1008, 411] on div "Tổng: 1" at bounding box center [581, 420] width 1051 height 19
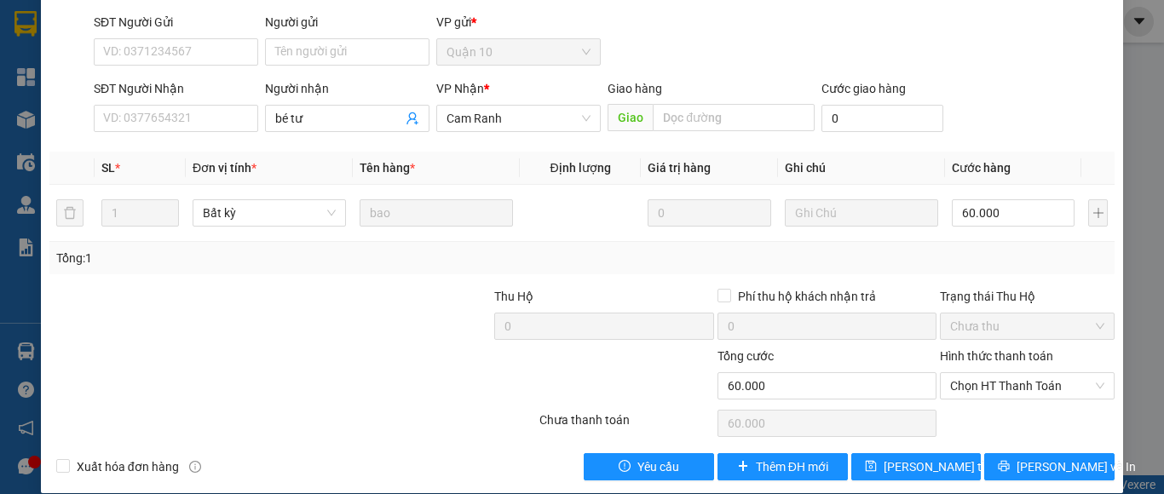
scroll to position [163, 0]
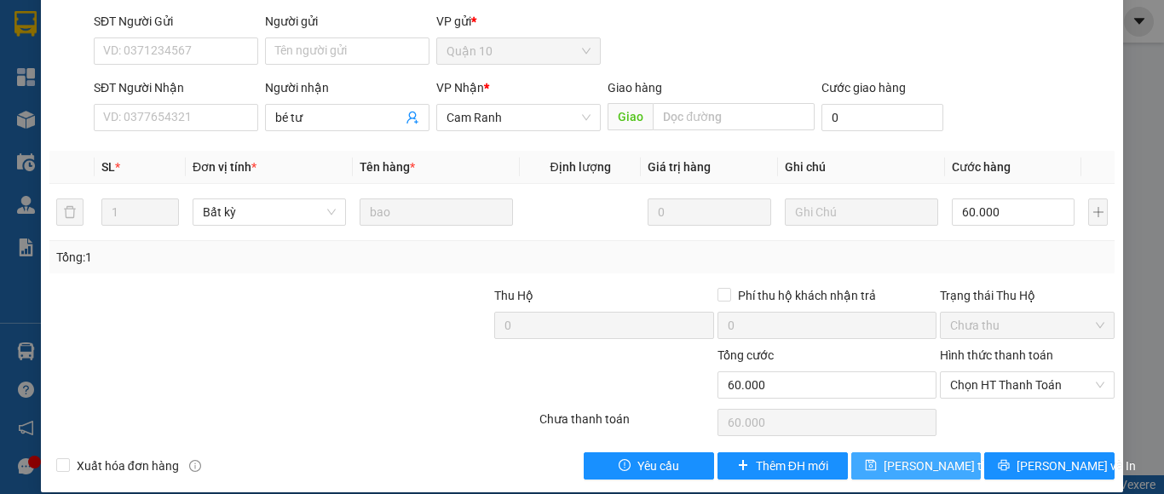
click at [907, 457] on span "[PERSON_NAME] thay đổi" at bounding box center [951, 466] width 136 height 19
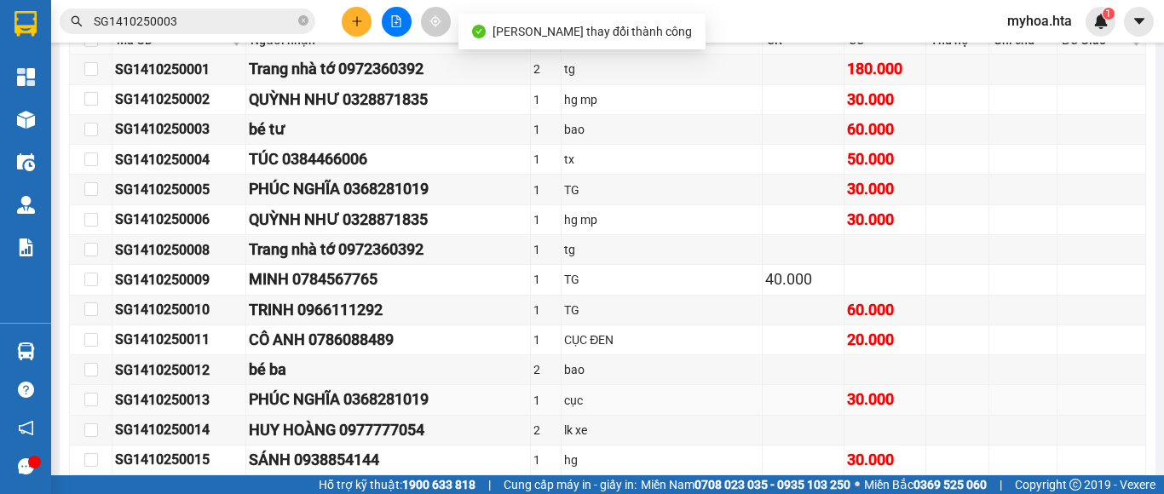
scroll to position [341, 0]
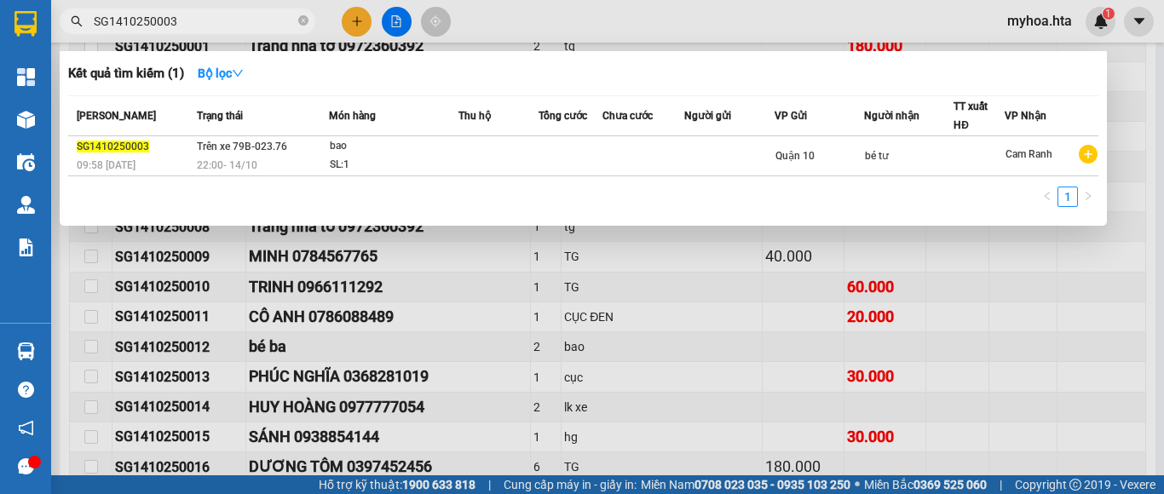
click at [216, 26] on input "SG1410250003" at bounding box center [194, 21] width 201 height 19
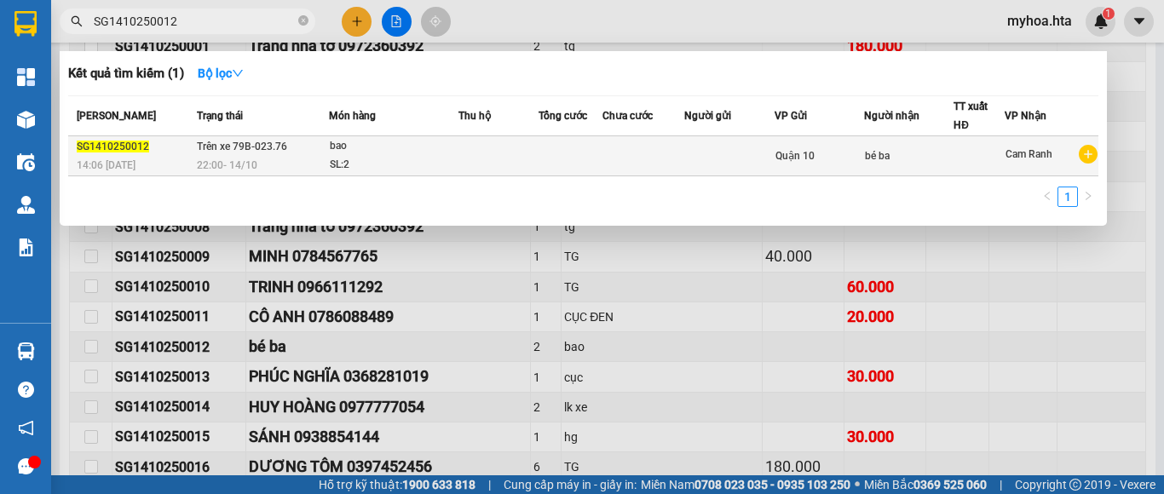
type input "SG1410250012"
click at [728, 155] on td at bounding box center [729, 156] width 90 height 40
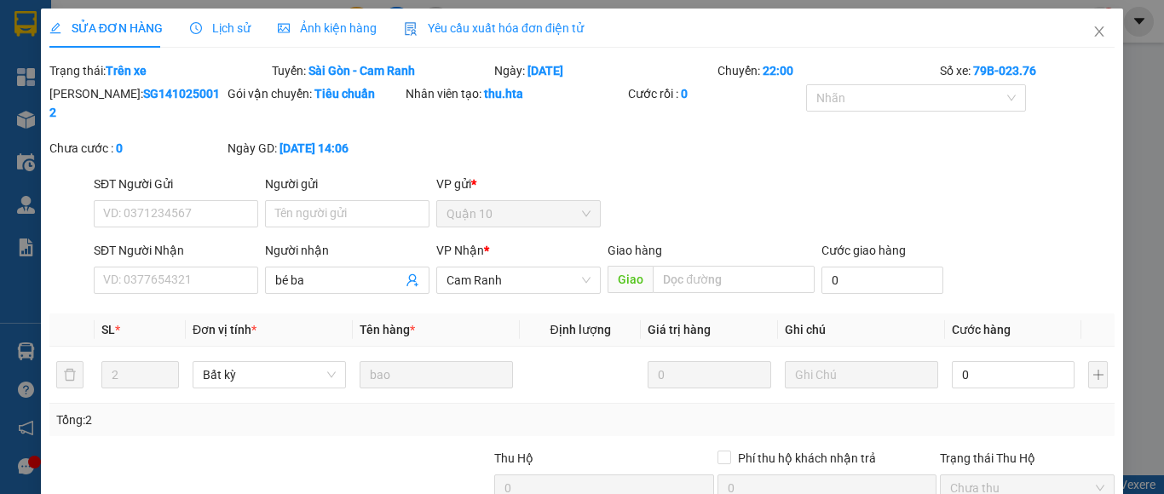
type input "bé ba"
type input "0"
click at [997, 365] on input "0" at bounding box center [1013, 374] width 123 height 27
type input "1"
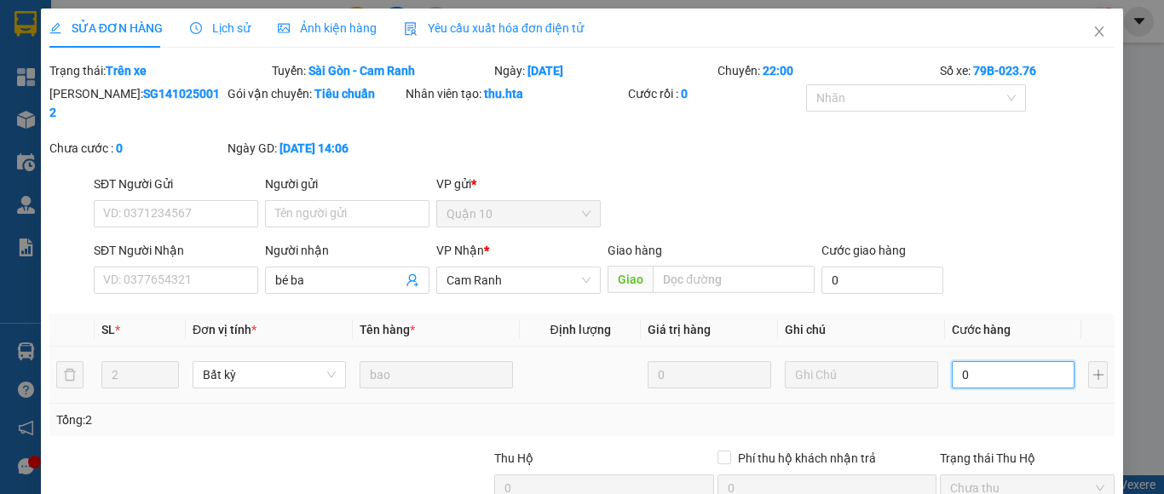
type input "1"
type input "18"
type input "180"
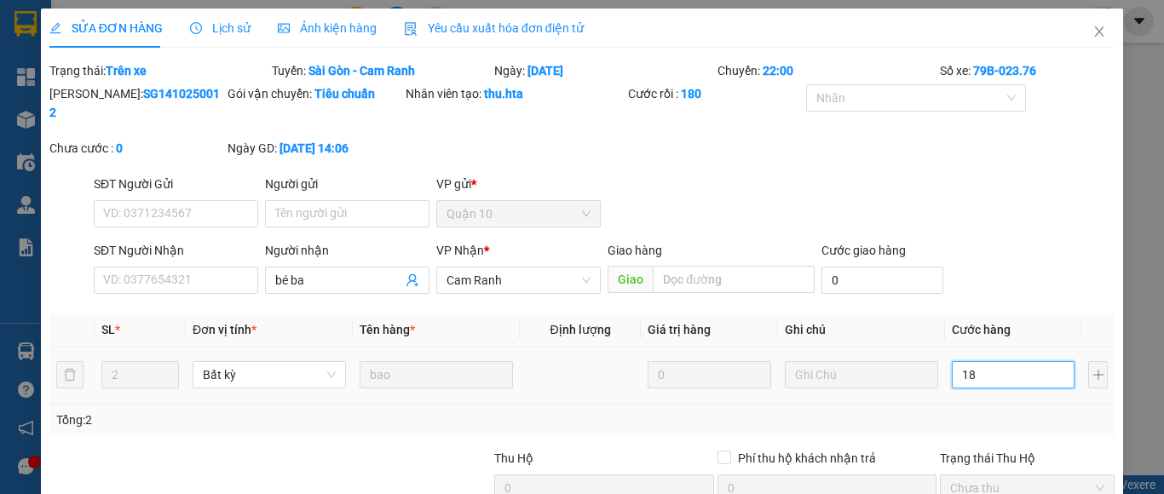
type input "180"
click at [987, 383] on td "180" at bounding box center [1013, 375] width 136 height 57
type input "180.000"
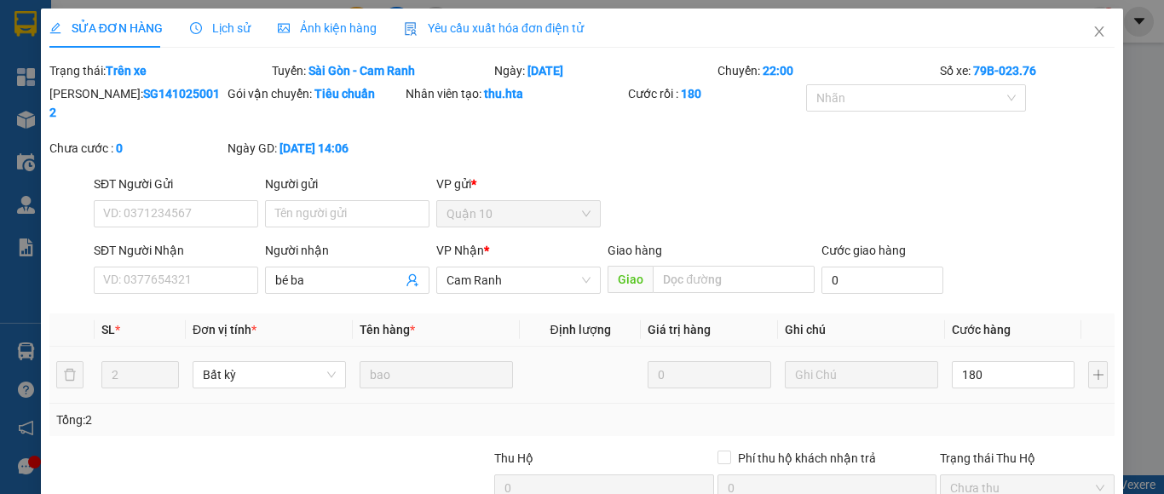
type input "180.000"
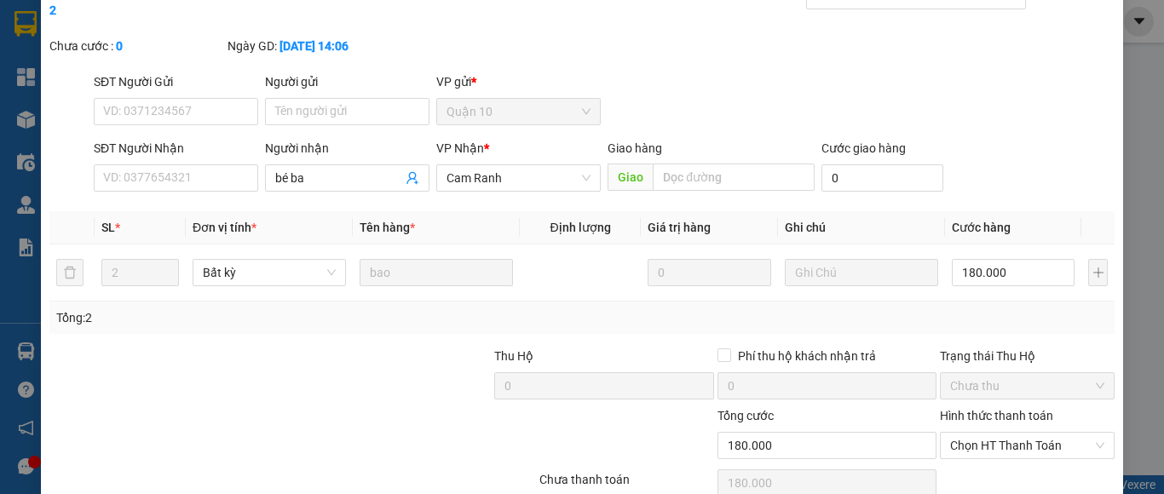
scroll to position [163, 0]
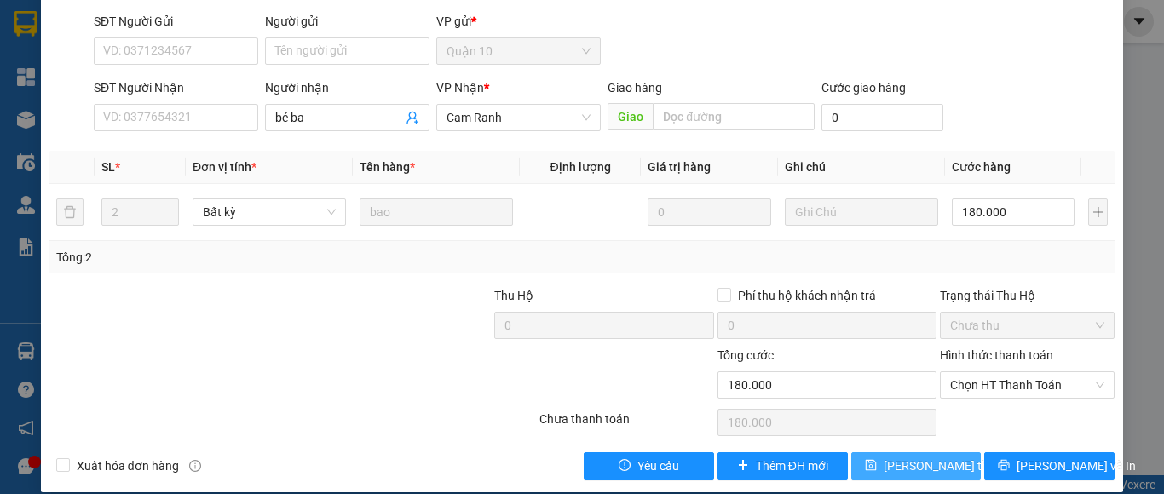
click at [906, 457] on span "[PERSON_NAME] thay đổi" at bounding box center [951, 466] width 136 height 19
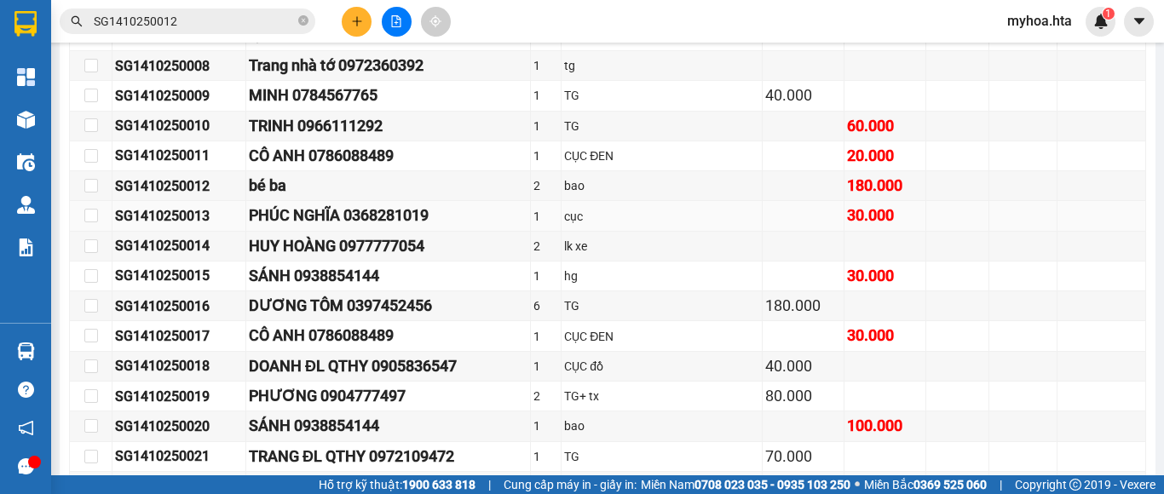
scroll to position [511, 0]
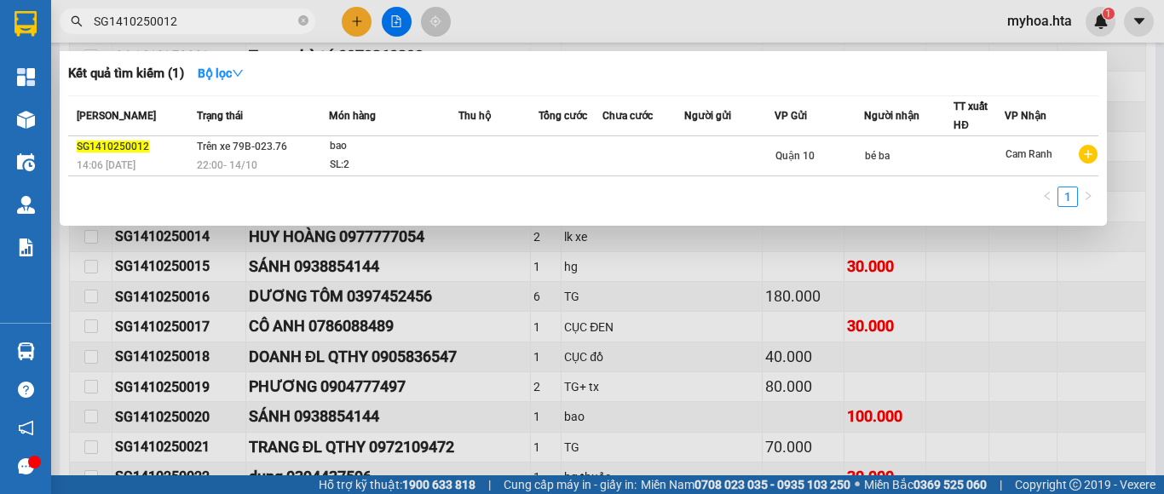
click at [284, 17] on input "SG1410250012" at bounding box center [194, 21] width 201 height 19
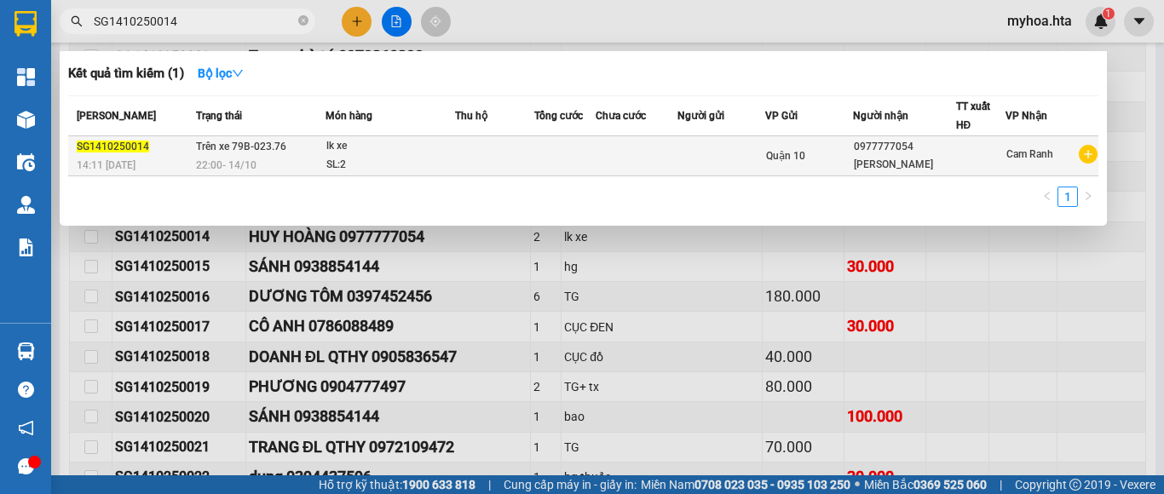
type input "SG1410250014"
click at [685, 153] on td at bounding box center [721, 156] width 89 height 40
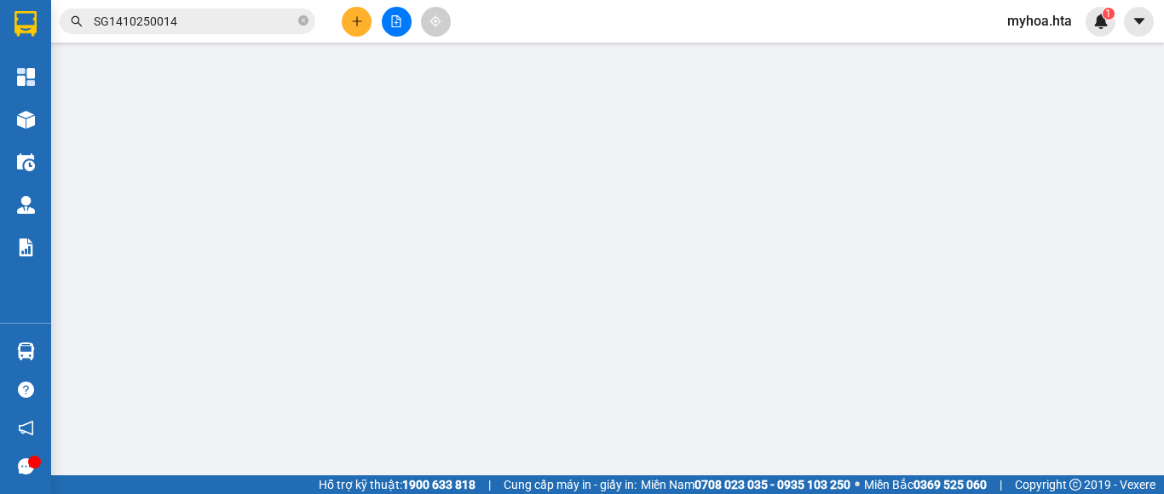
type input "0977777054"
type input "[PERSON_NAME]"
type input "0"
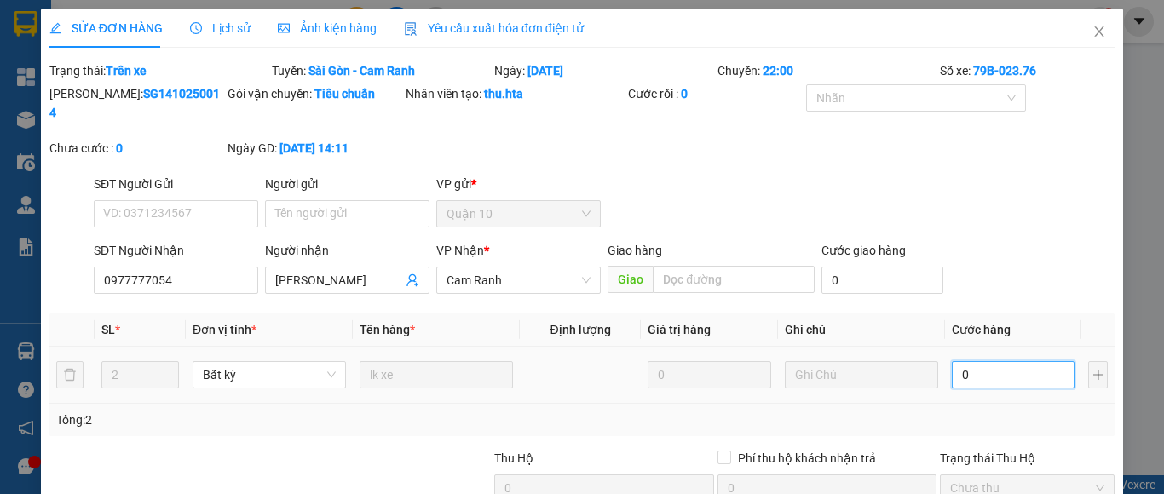
click at [1009, 361] on input "0" at bounding box center [1013, 374] width 123 height 27
type input "1"
type input "11"
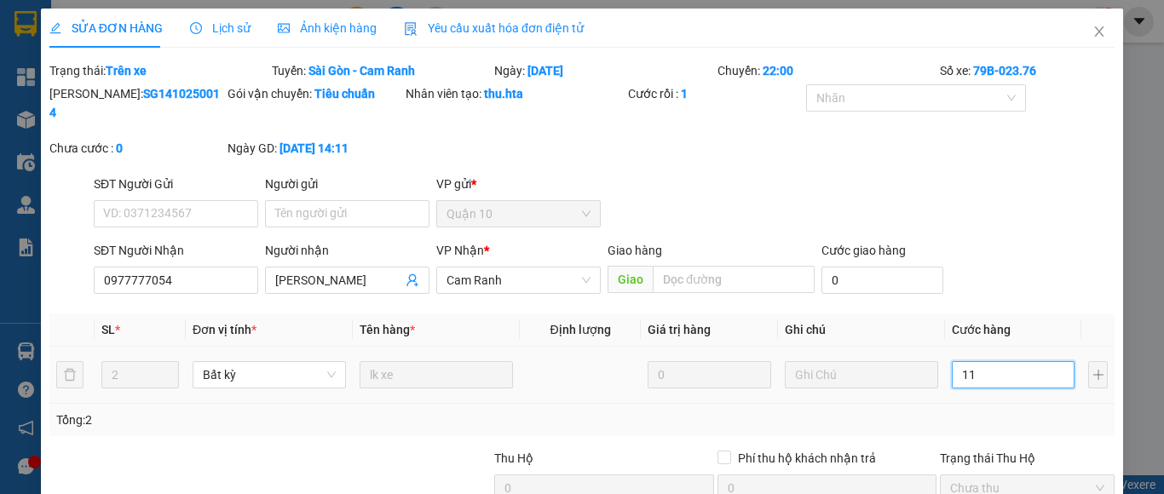
type input "11"
type input "110"
type input "110.000"
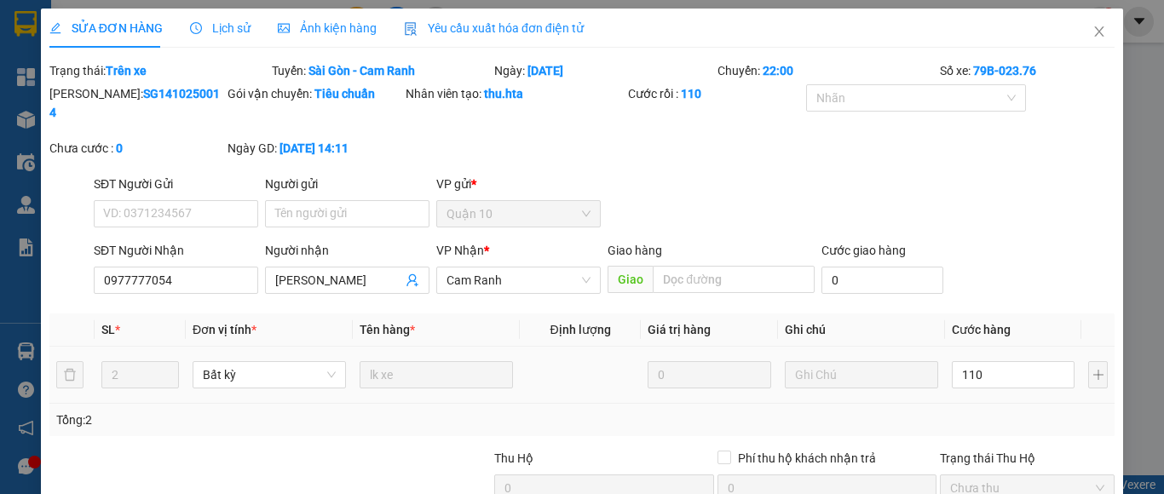
type input "110.000"
click at [945, 384] on td "110.000" at bounding box center [1013, 375] width 136 height 57
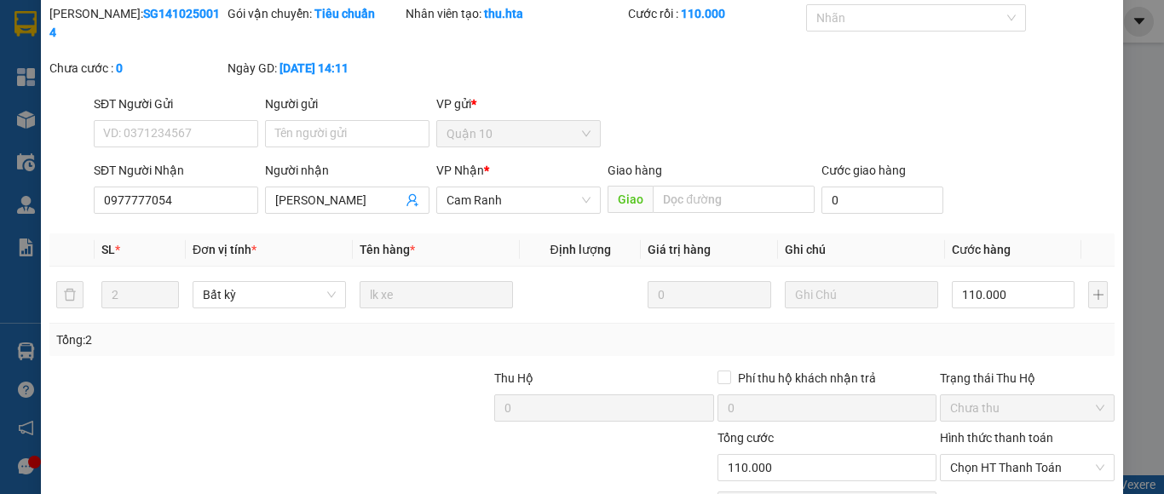
scroll to position [163, 0]
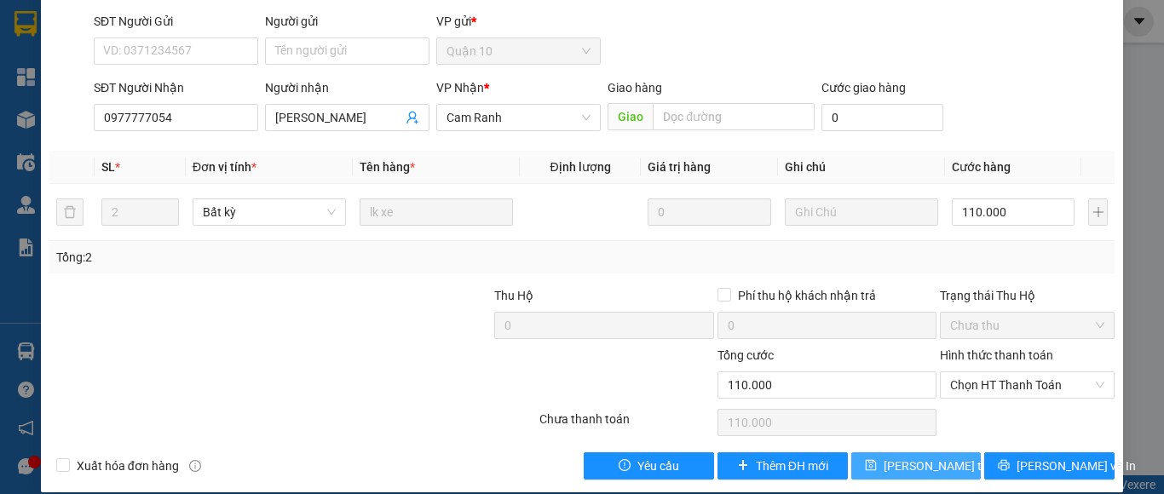
click at [928, 457] on span "[PERSON_NAME] thay đổi" at bounding box center [951, 466] width 136 height 19
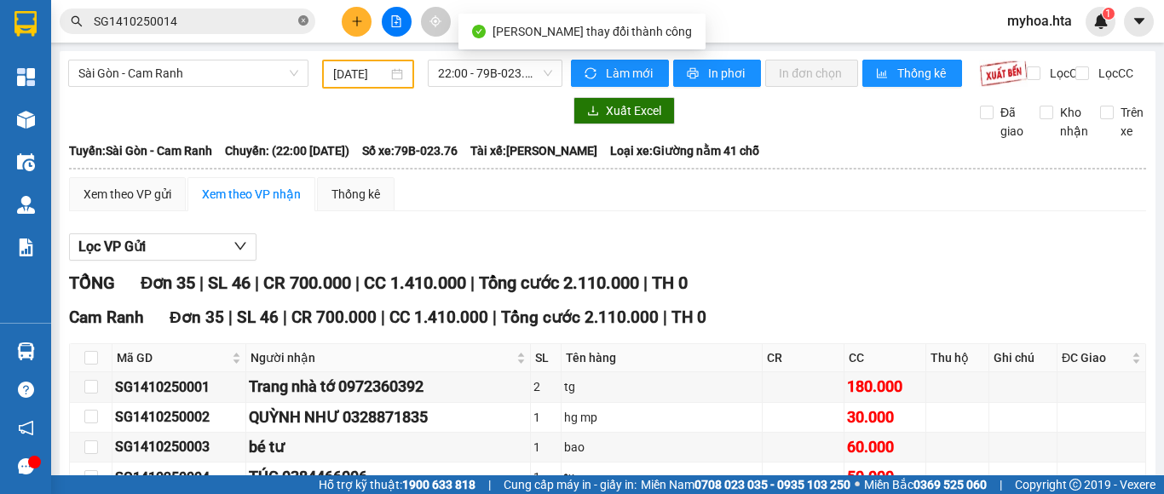
click at [304, 21] on icon "close-circle" at bounding box center [303, 20] width 10 height 10
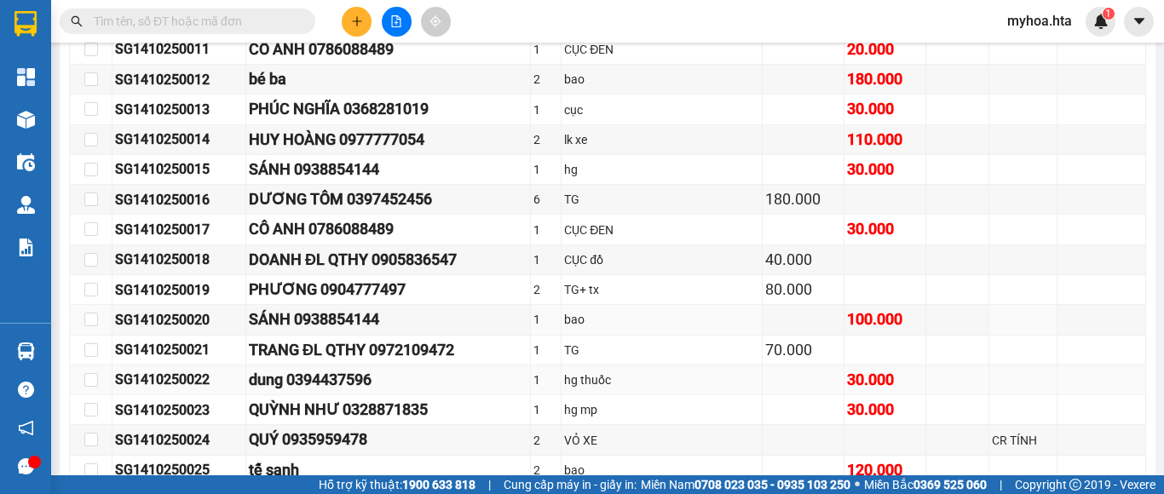
scroll to position [682, 0]
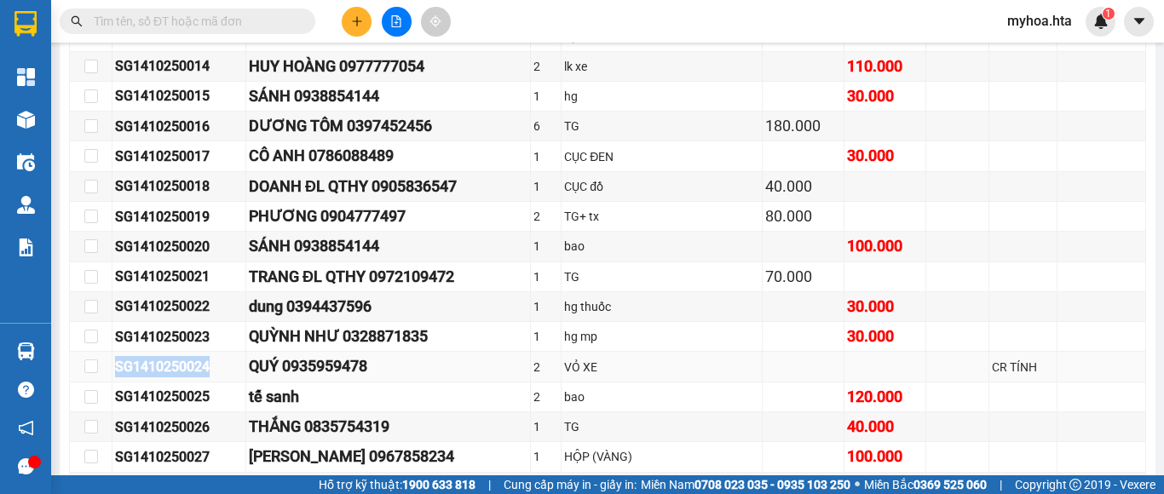
drag, startPoint x: 218, startPoint y: 375, endPoint x: 99, endPoint y: 379, distance: 119.4
click at [99, 379] on tr "SG1410250024 QUÝ 0935959478 2 VỎ XE CR TÍNH" at bounding box center [608, 367] width 1076 height 30
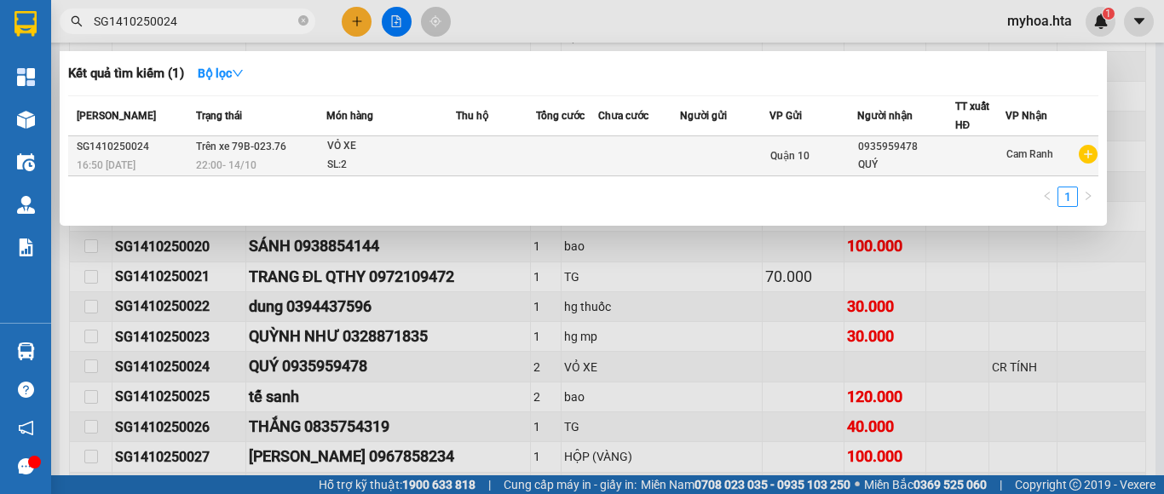
type input "SG1410250024"
click at [815, 152] on div "Quận 10" at bounding box center [813, 156] width 86 height 19
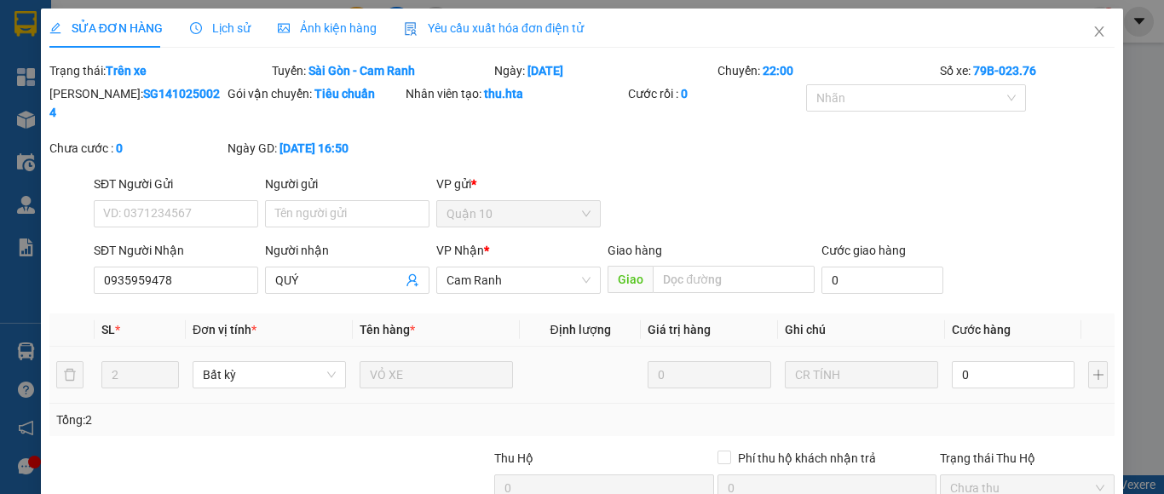
type input "0935959478"
type input "QUÝ"
type input "0"
click at [1026, 361] on input "0" at bounding box center [1013, 374] width 123 height 27
type input "8"
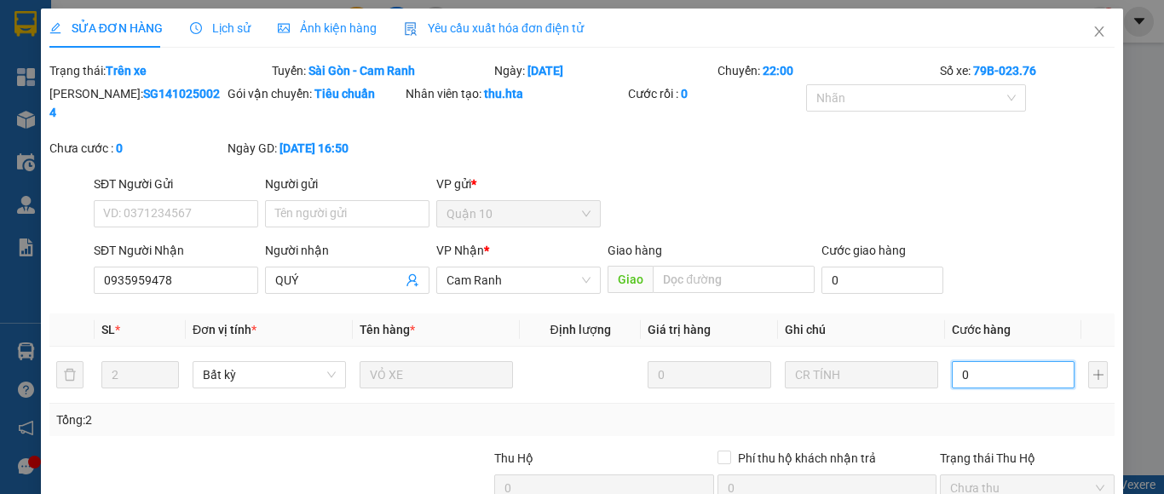
type input "8"
type input "80"
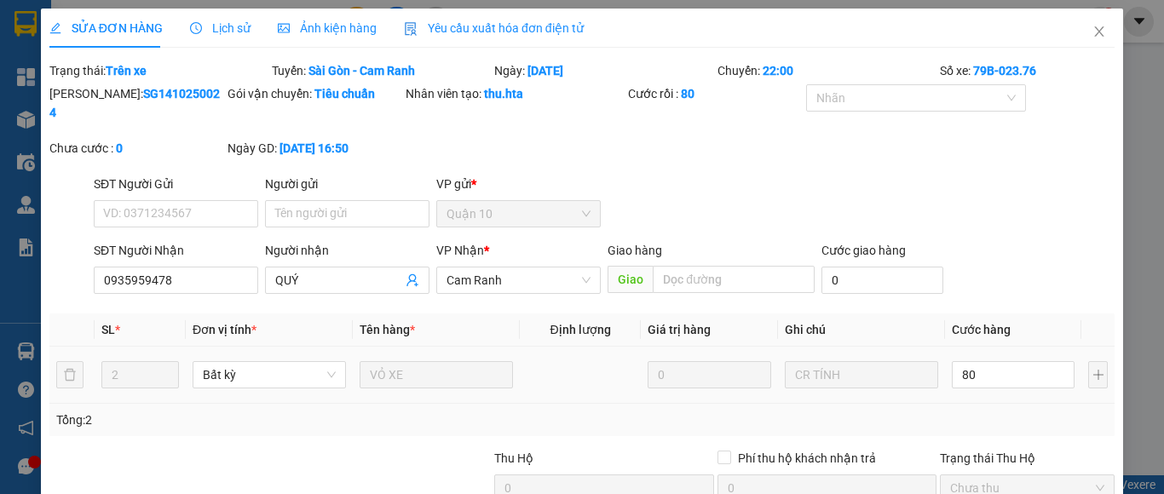
type input "80.000"
click at [986, 411] on div "Tổng: 2" at bounding box center [581, 420] width 1051 height 19
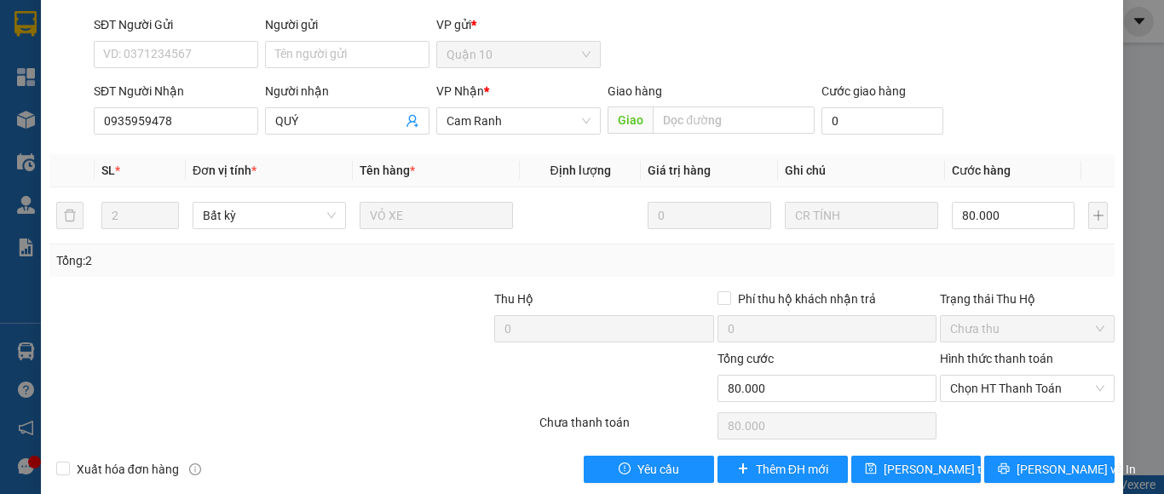
scroll to position [163, 0]
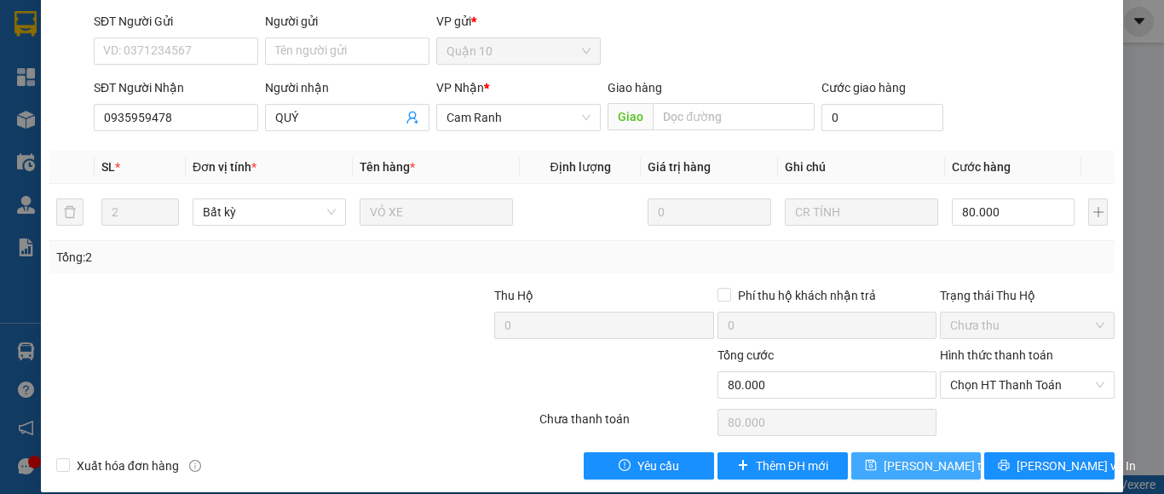
click at [925, 457] on span "[PERSON_NAME] thay đổi" at bounding box center [951, 466] width 136 height 19
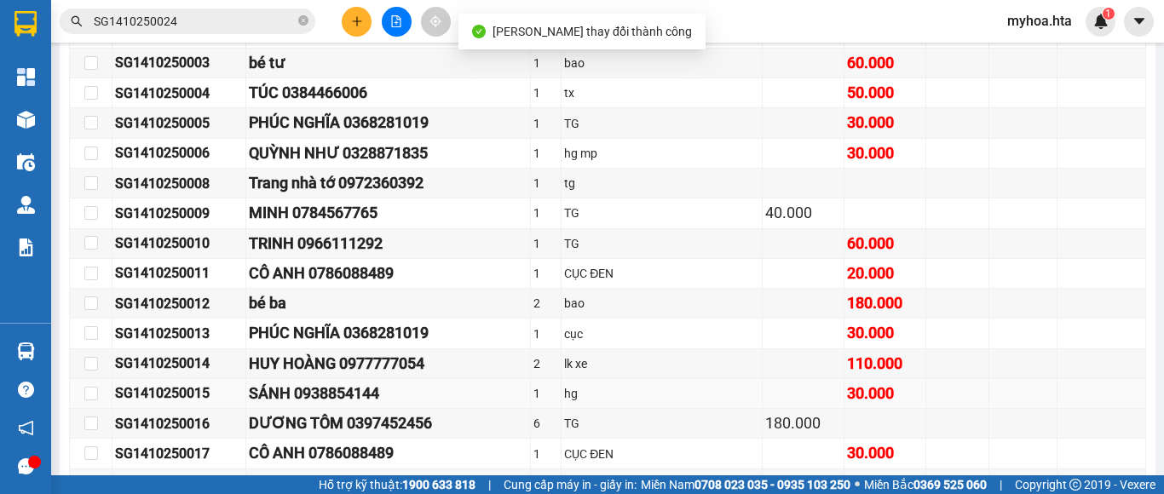
scroll to position [426, 0]
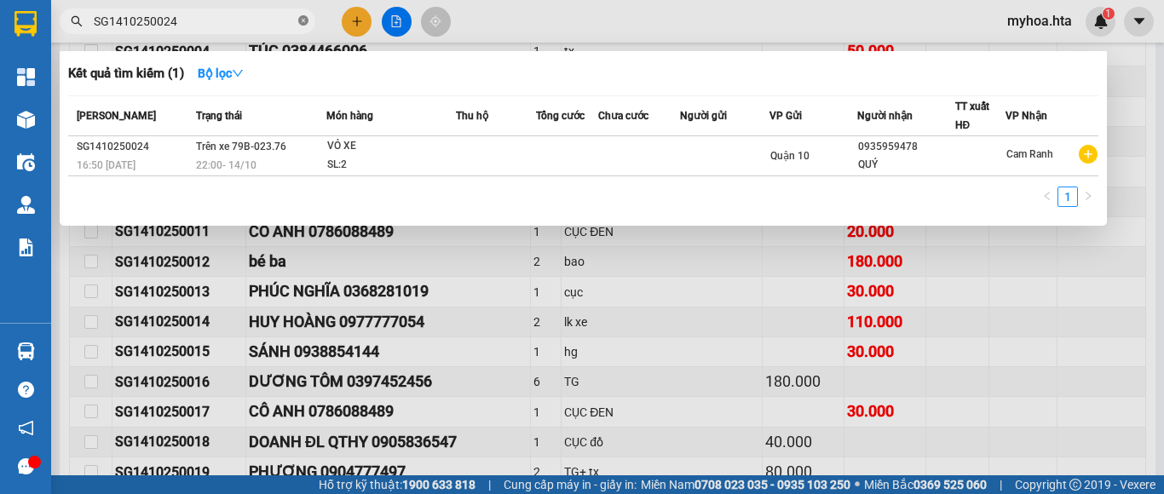
click at [303, 23] on icon "close-circle" at bounding box center [303, 20] width 10 height 10
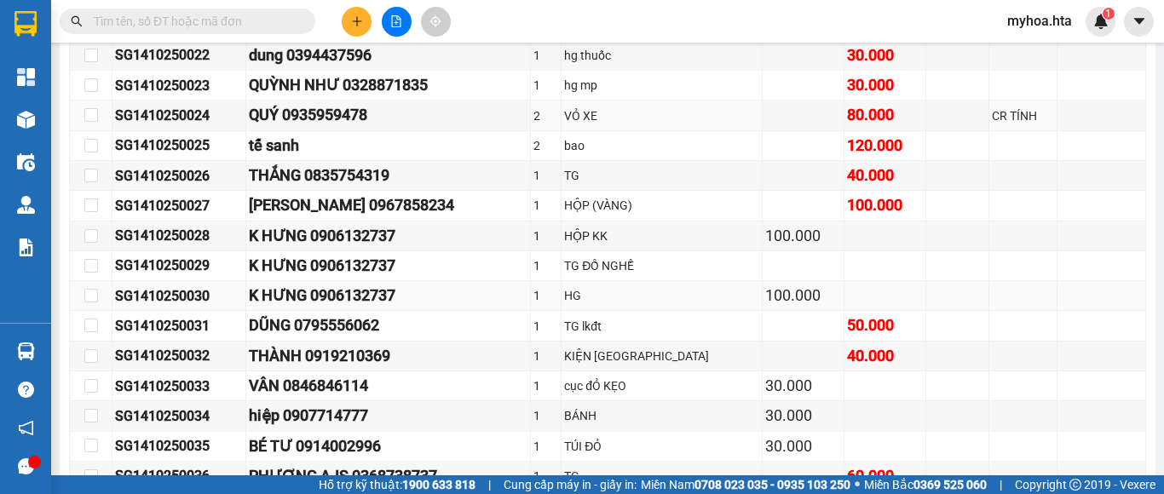
scroll to position [937, 0]
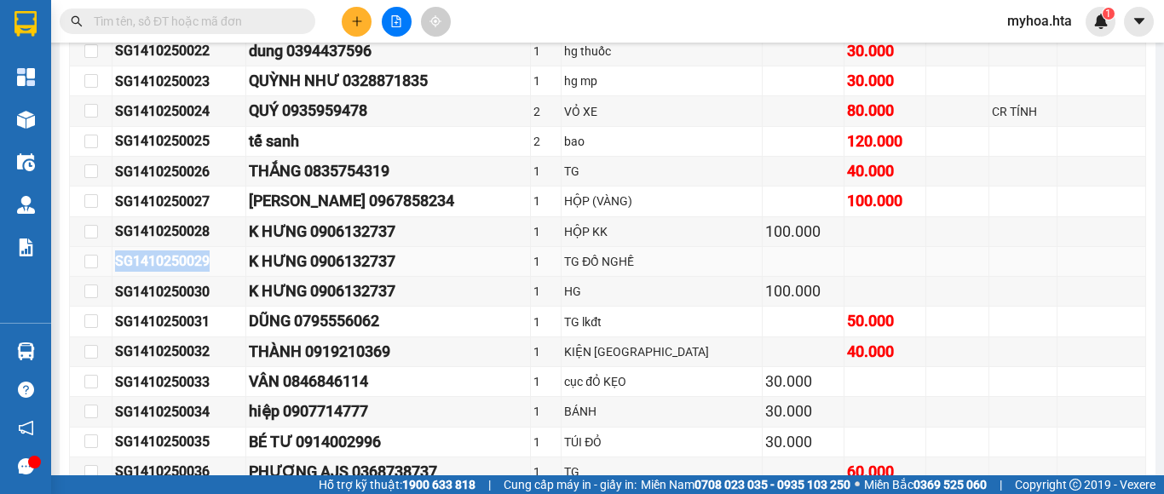
drag, startPoint x: 215, startPoint y: 285, endPoint x: 123, endPoint y: 274, distance: 92.7
click at [115, 277] on td "SG1410250029" at bounding box center [179, 262] width 134 height 30
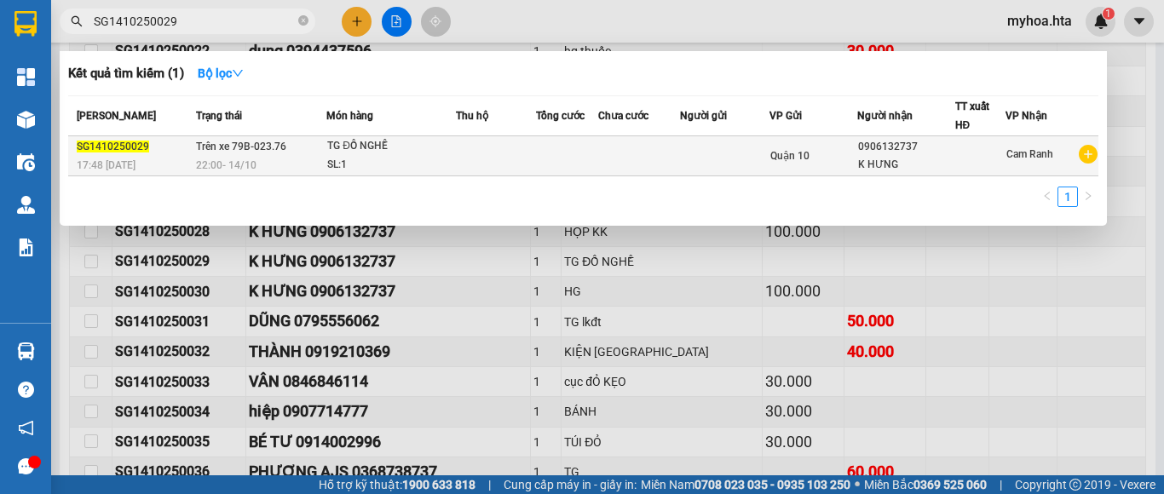
type input "SG1410250029"
click at [912, 166] on div "K HƯNG" at bounding box center [905, 165] width 95 height 18
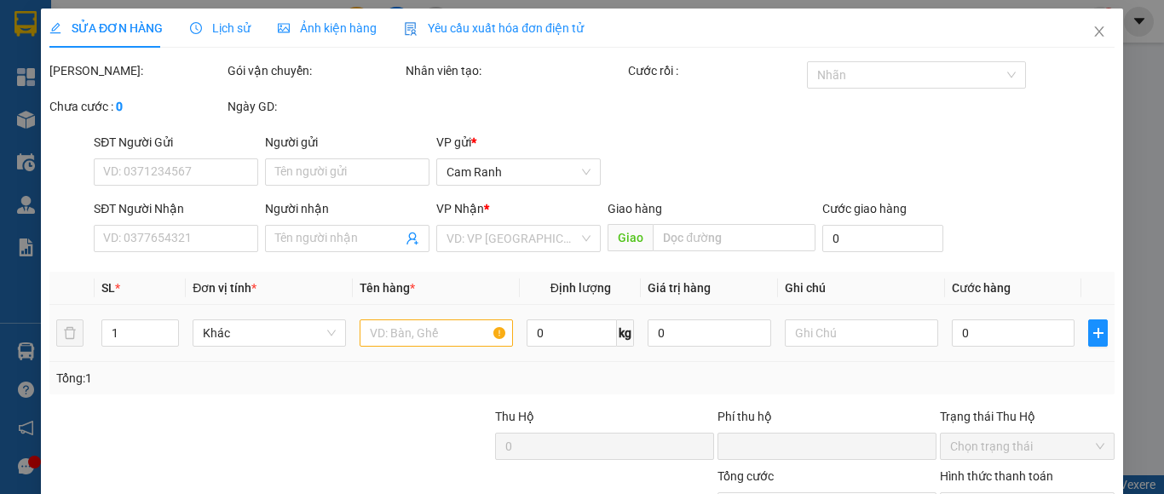
type input "0906132737"
type input "K HƯNG"
type input "0"
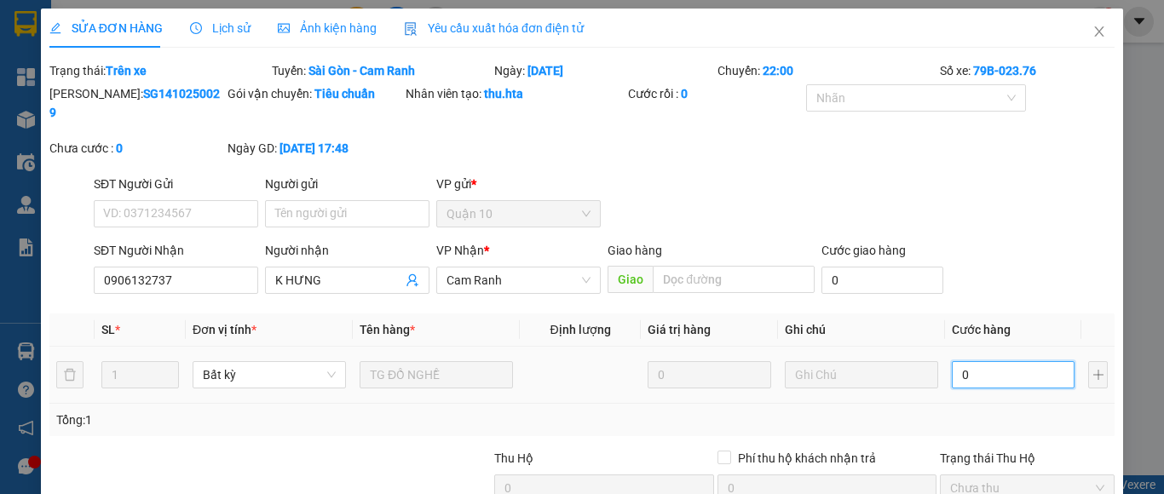
click at [1020, 361] on input "0" at bounding box center [1013, 374] width 123 height 27
type input "9"
type input "90"
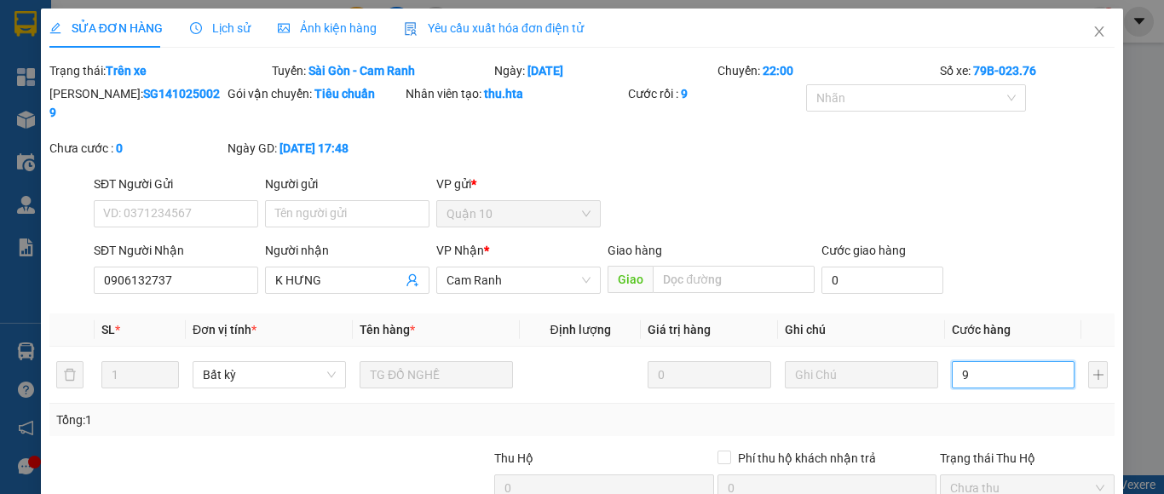
type input "90"
type input "90.000"
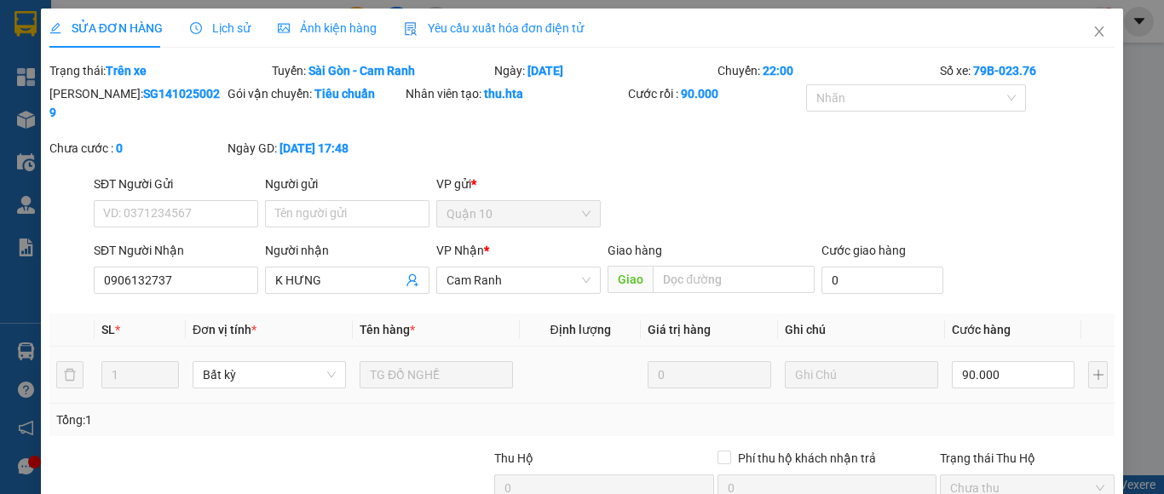
click at [929, 378] on td at bounding box center [861, 375] width 167 height 57
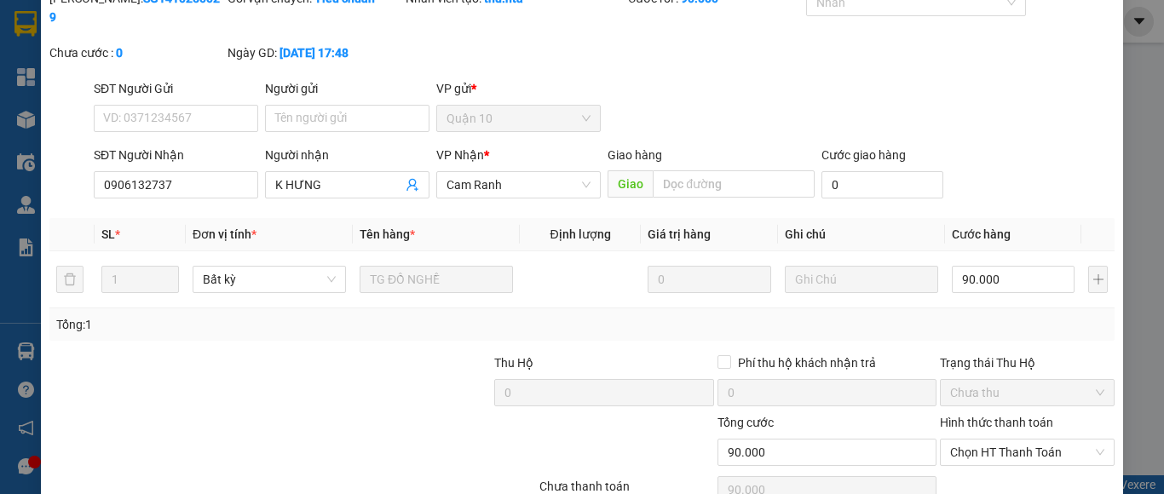
scroll to position [163, 0]
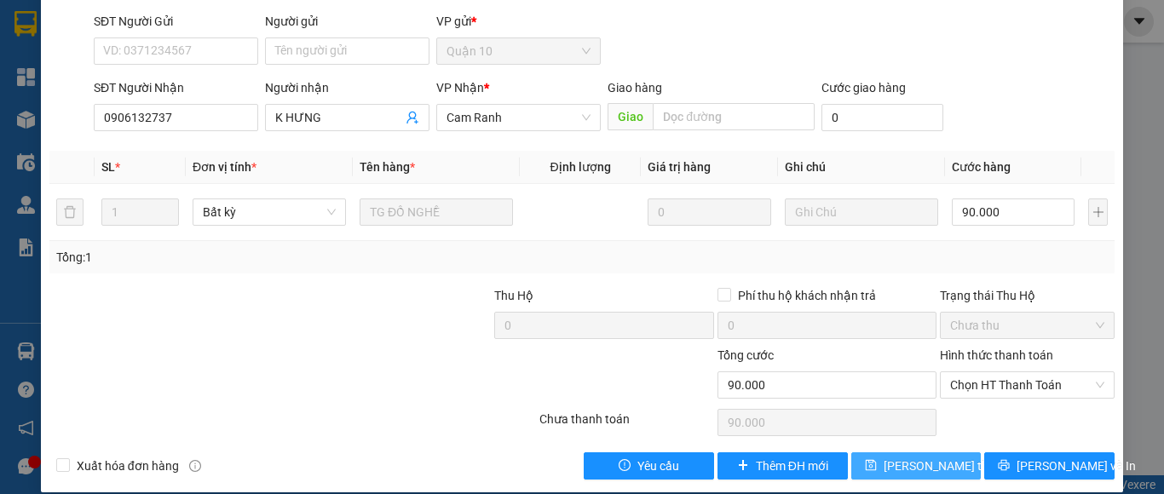
click at [912, 457] on span "[PERSON_NAME] thay đổi" at bounding box center [951, 466] width 136 height 19
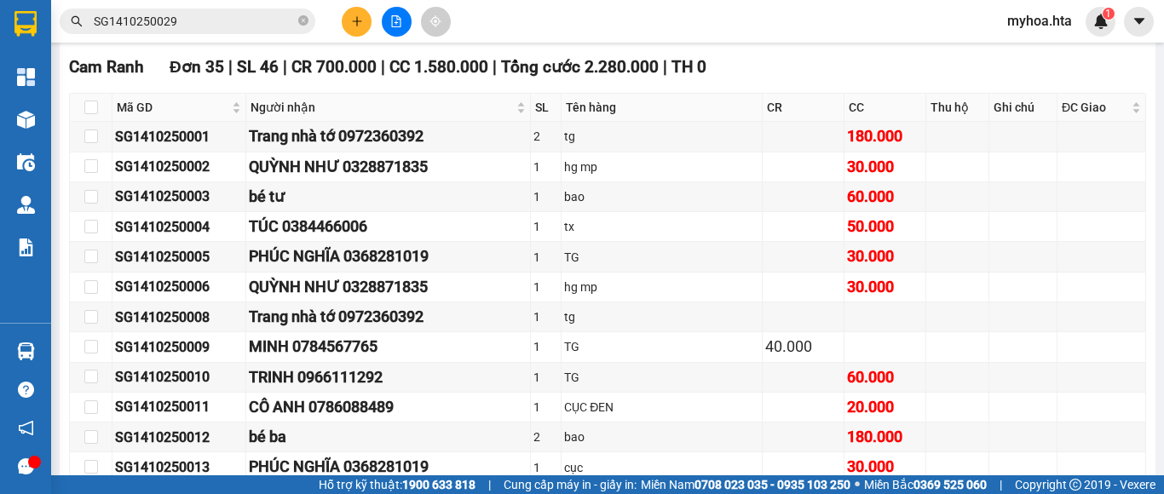
scroll to position [256, 0]
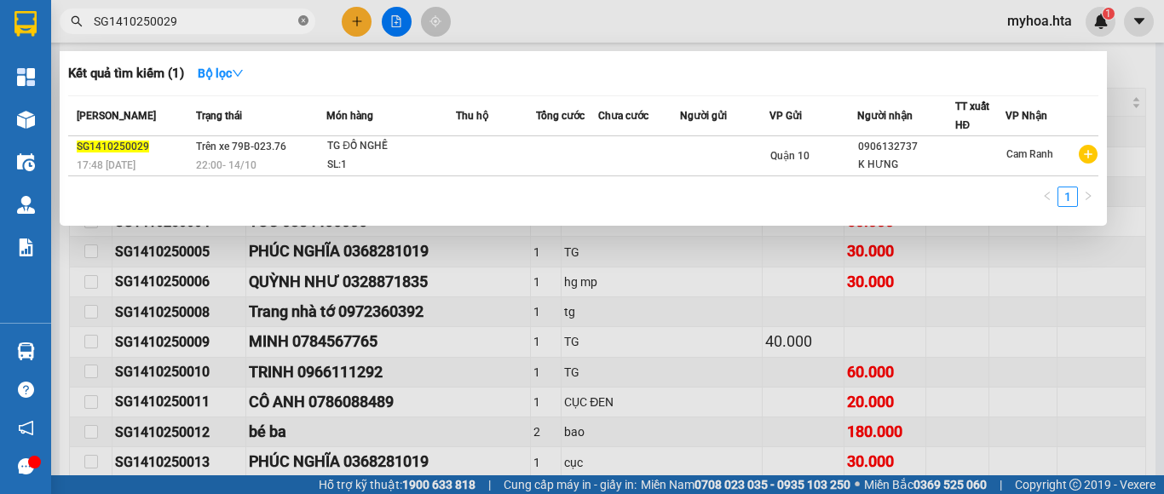
click at [300, 20] on icon "close-circle" at bounding box center [303, 20] width 10 height 10
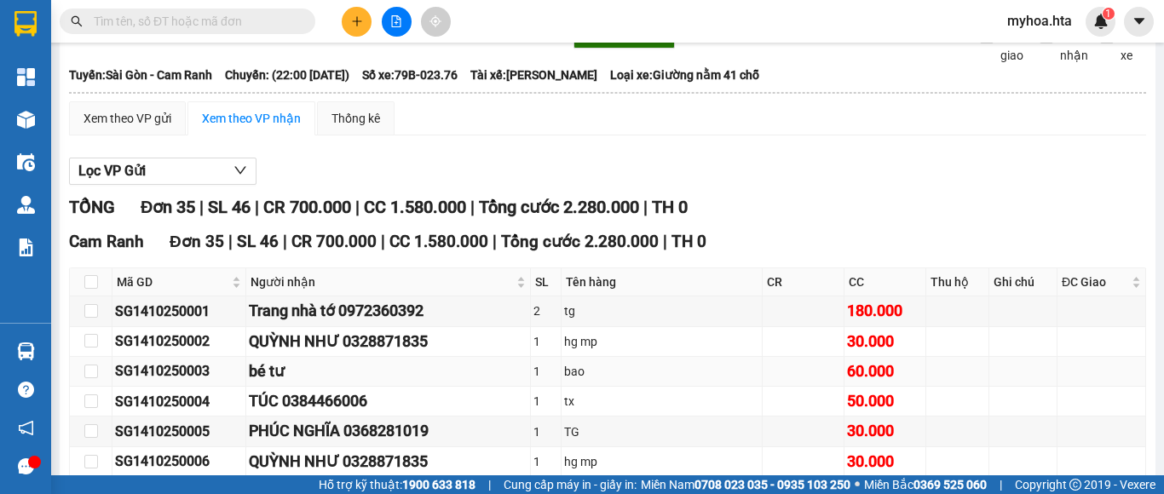
scroll to position [170, 0]
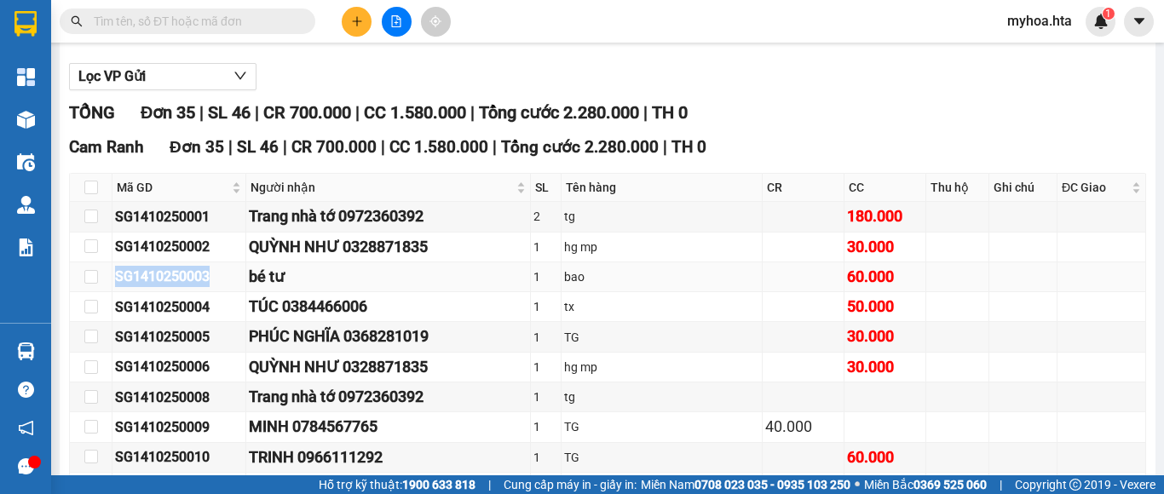
drag, startPoint x: 217, startPoint y: 289, endPoint x: 111, endPoint y: 287, distance: 106.5
click at [111, 287] on tr "SG1410250003 bé [DATE] bao 60.000" at bounding box center [608, 277] width 1076 height 30
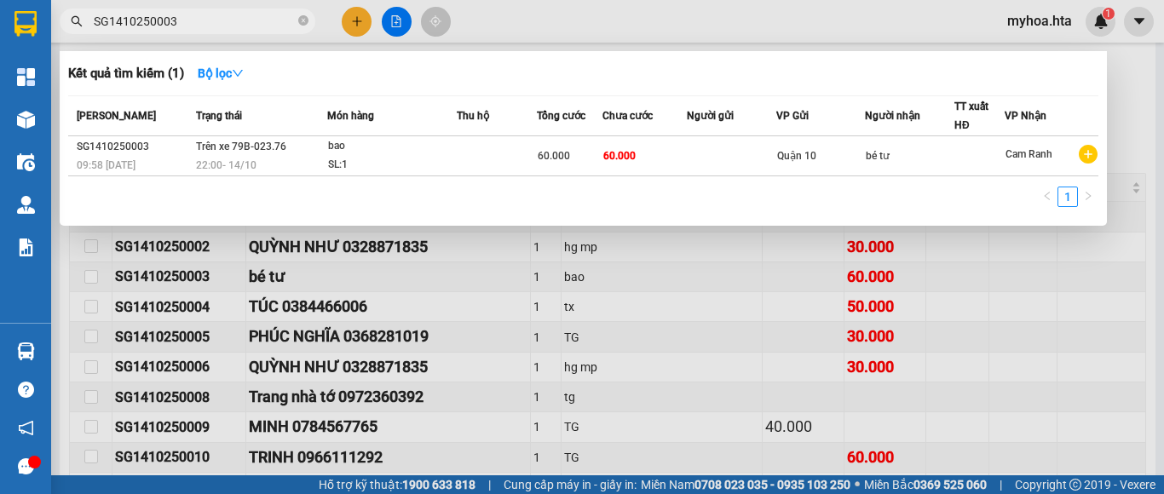
type input "SG1410250003"
click at [860, 159] on div "Quận 10" at bounding box center [820, 156] width 87 height 19
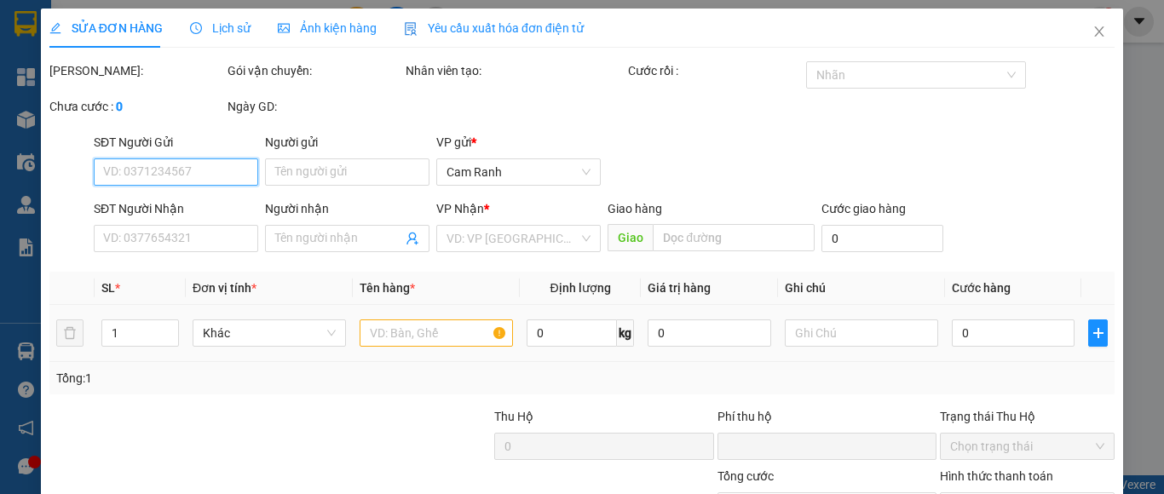
type input "bé tư"
type input "0"
type input "60.000"
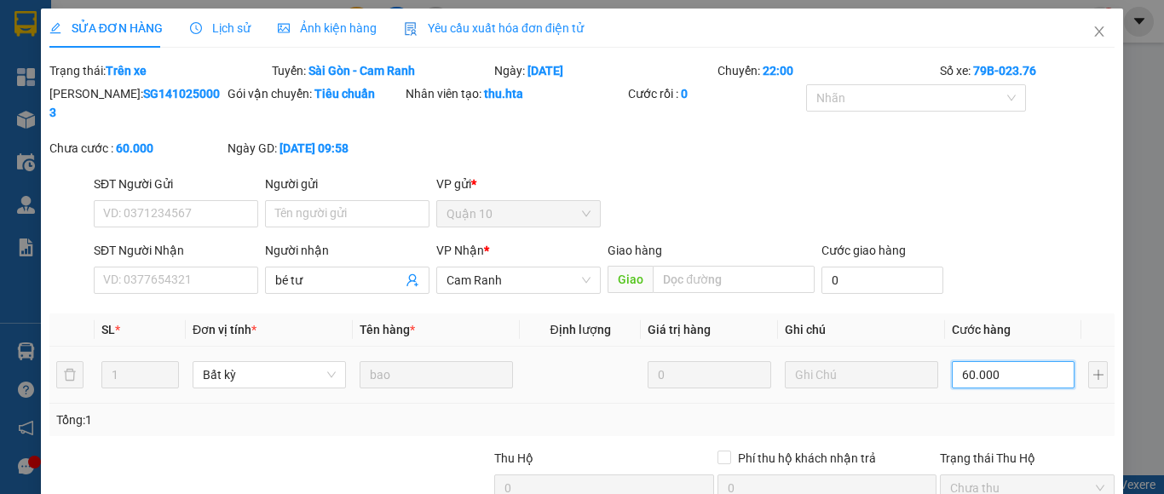
click at [1016, 361] on input "60.000" at bounding box center [1013, 374] width 123 height 27
type input "8"
type input "80"
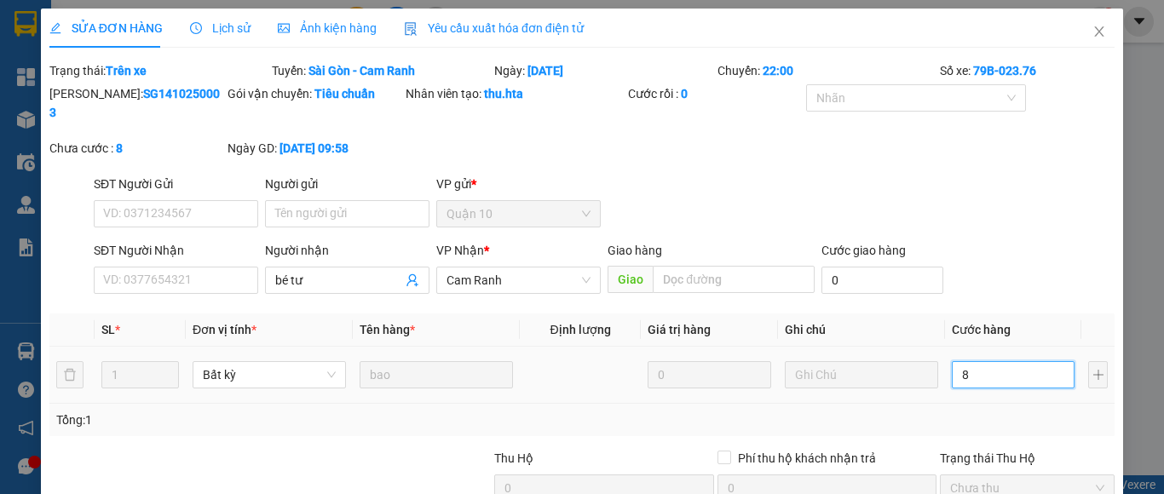
type input "80"
click at [976, 404] on div "Tổng: 1" at bounding box center [581, 420] width 1065 height 32
type input "80.000"
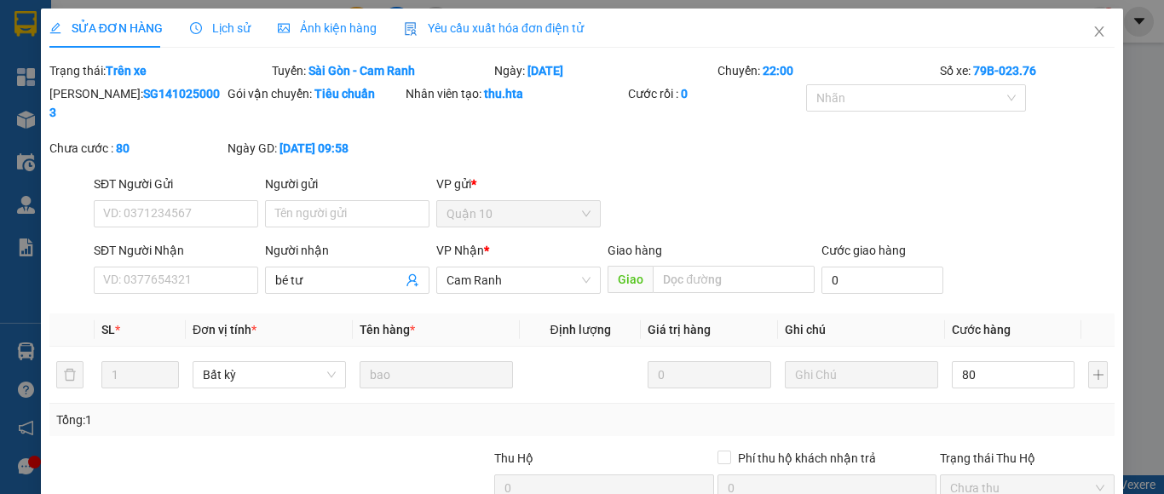
type input "80.000"
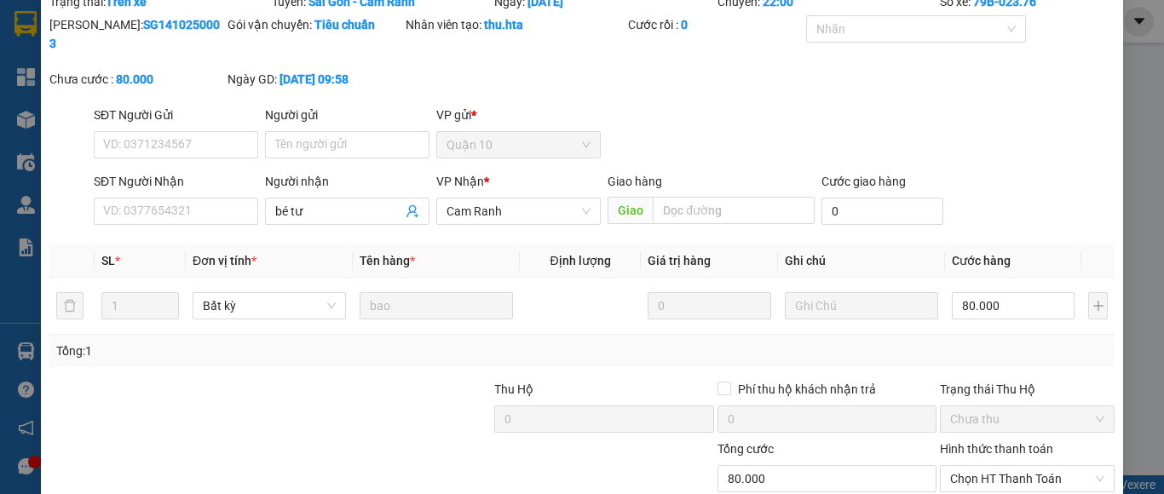
scroll to position [163, 0]
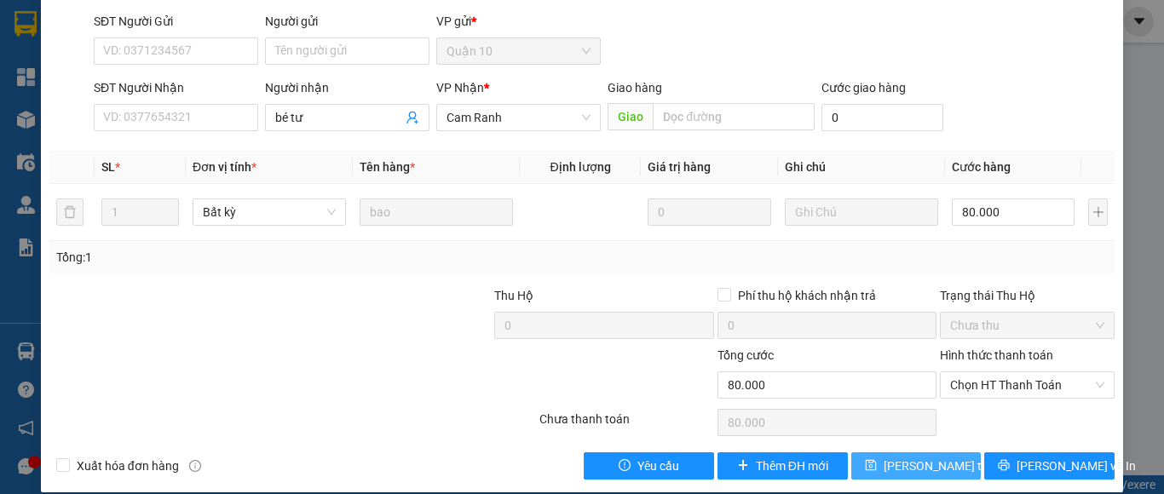
click at [939, 457] on span "[PERSON_NAME] thay đổi" at bounding box center [951, 466] width 136 height 19
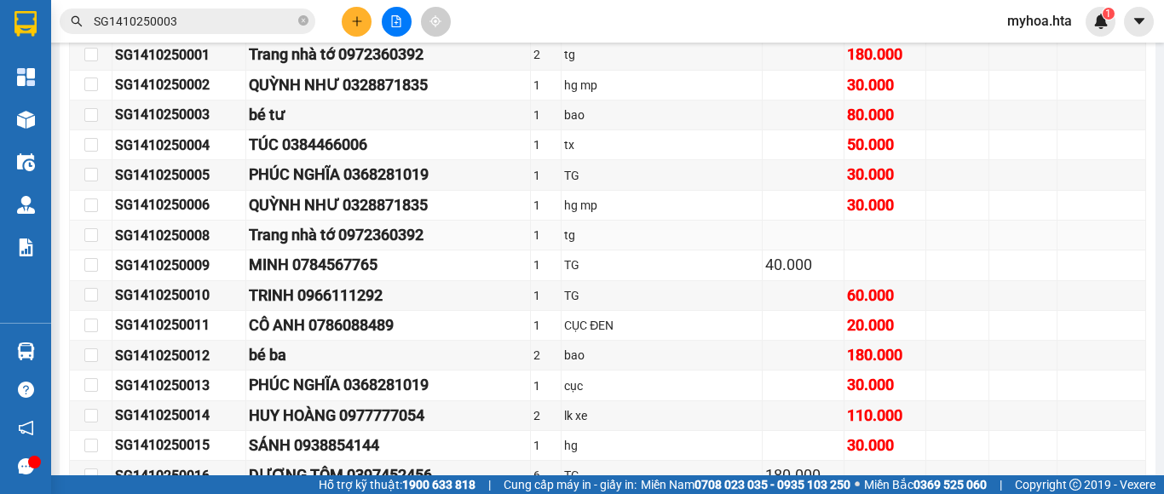
scroll to position [426, 0]
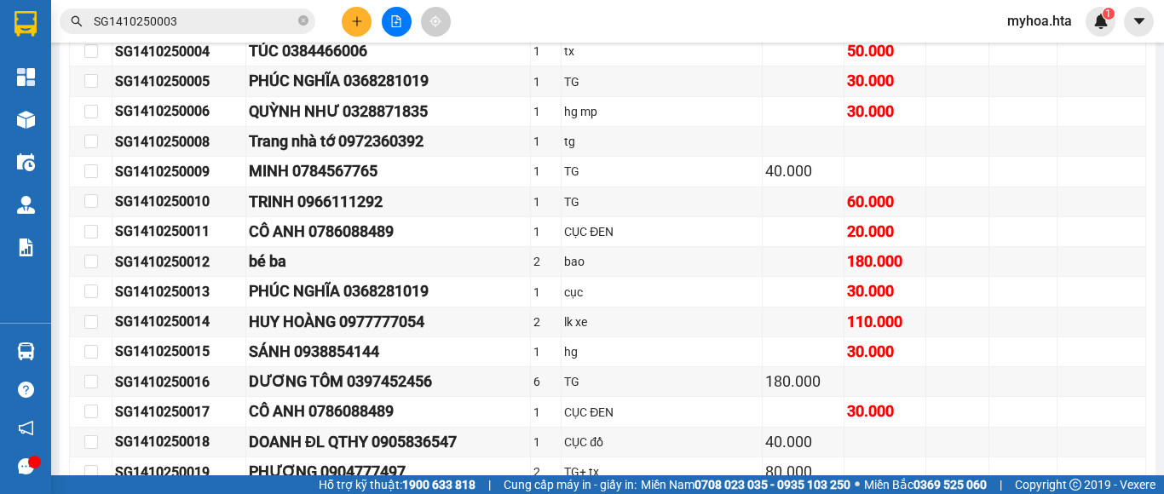
click at [240, 17] on input "SG1410250003" at bounding box center [194, 21] width 201 height 19
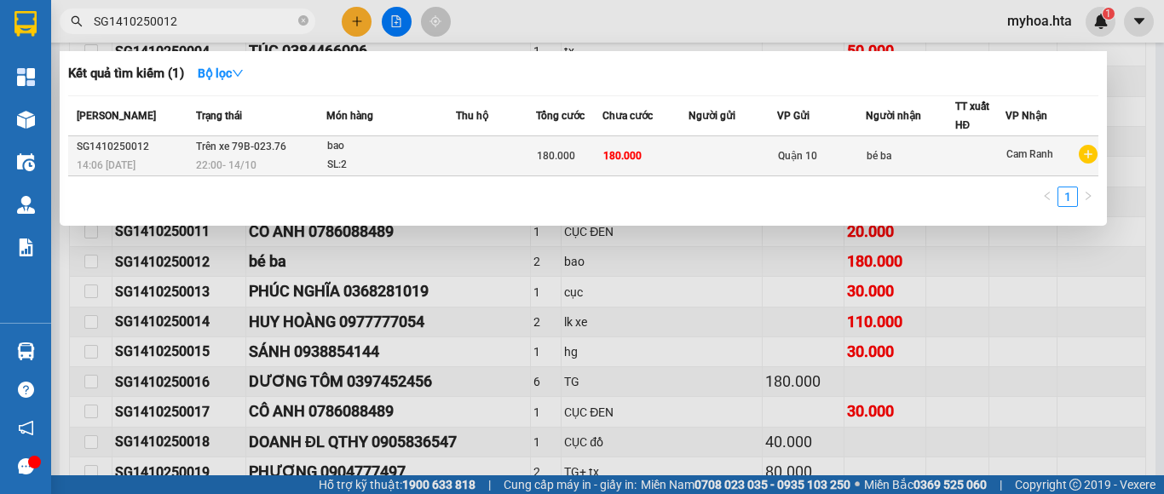
type input "SG1410250012"
click at [639, 161] on td "180.000" at bounding box center [644, 156] width 85 height 40
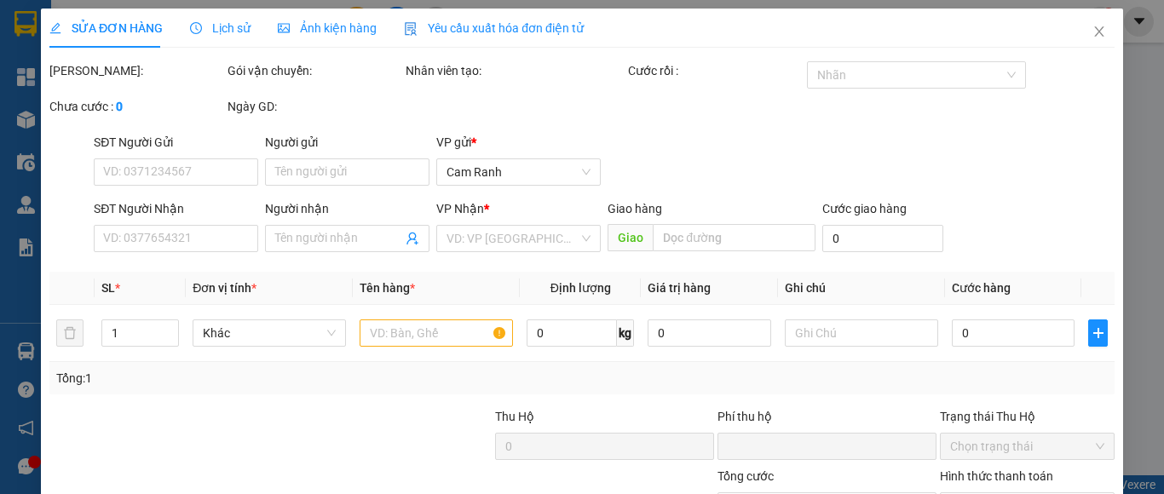
type input "bé ba"
type input "0"
type input "180.000"
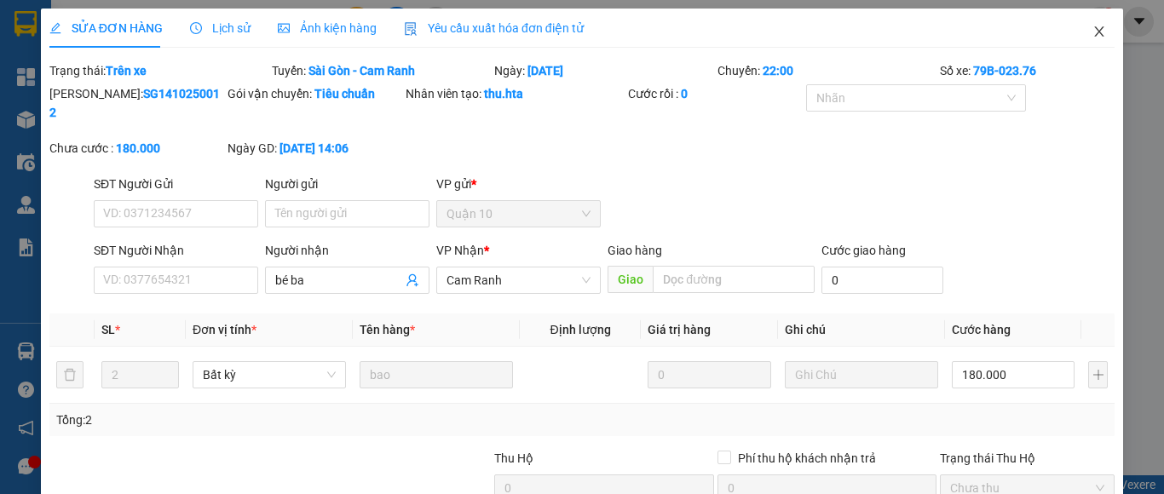
click at [1092, 32] on icon "close" at bounding box center [1099, 32] width 14 height 14
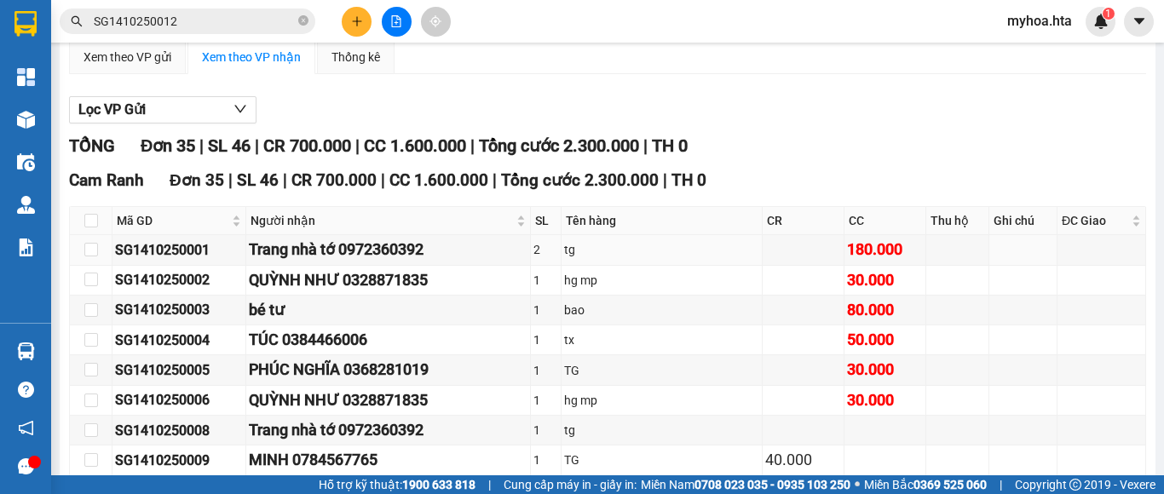
scroll to position [170, 0]
